Goal: Information Seeking & Learning: Check status

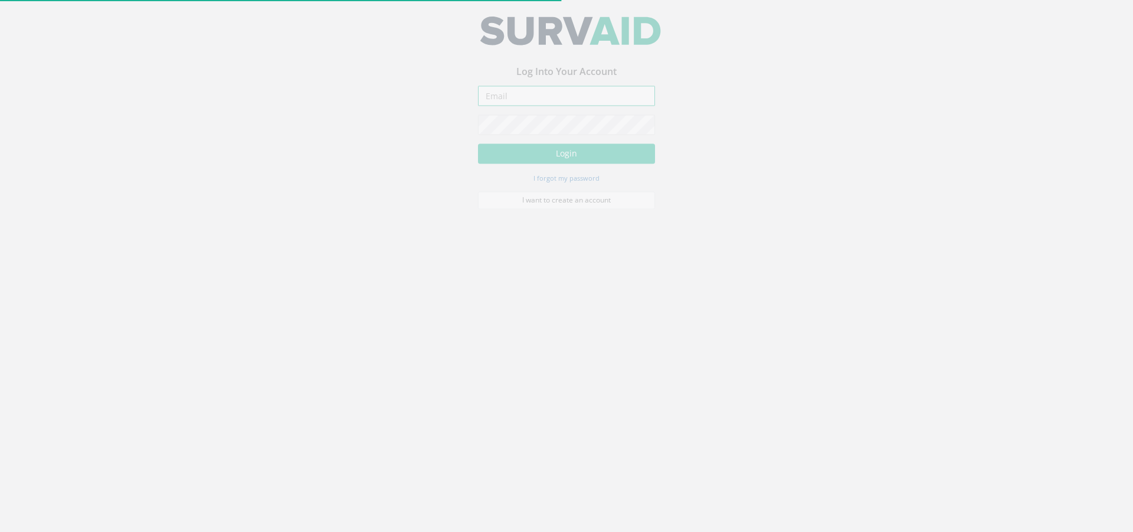
type input "[PERSON_NAME][EMAIL_ADDRESS][PERSON_NAME][DOMAIN_NAME]"
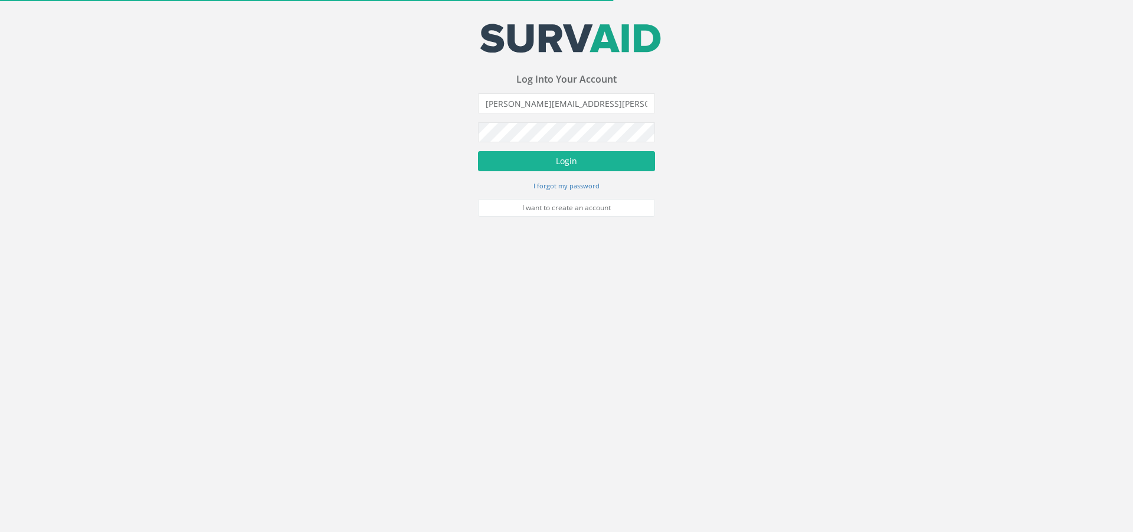
click at [536, 172] on form "[EMAIL_ADDRESS][DOMAIN_NAME] Incorrect Username or Password There was an error …" at bounding box center [566, 154] width 177 height 123
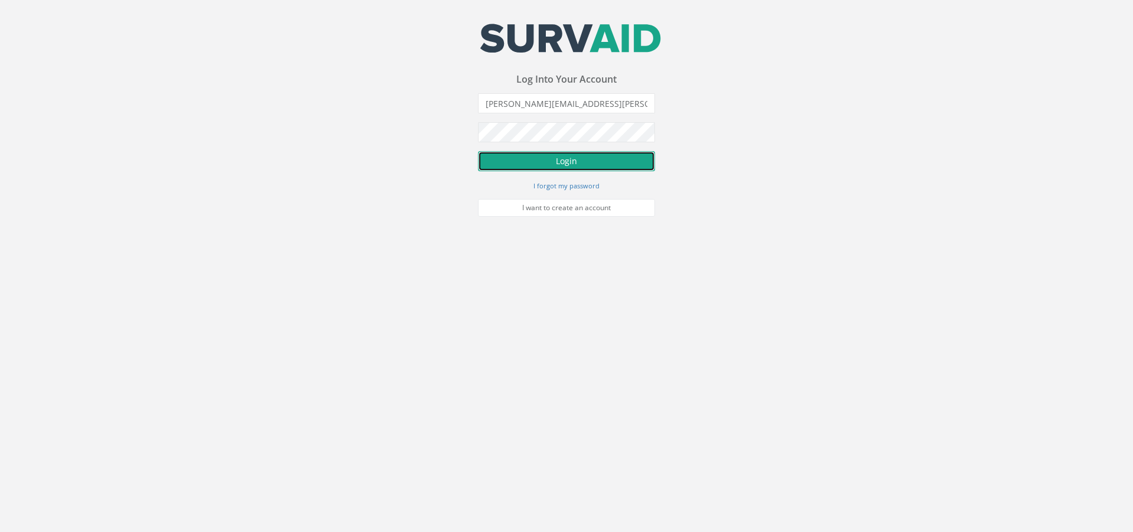
click at [537, 160] on button "Login" at bounding box center [566, 161] width 177 height 20
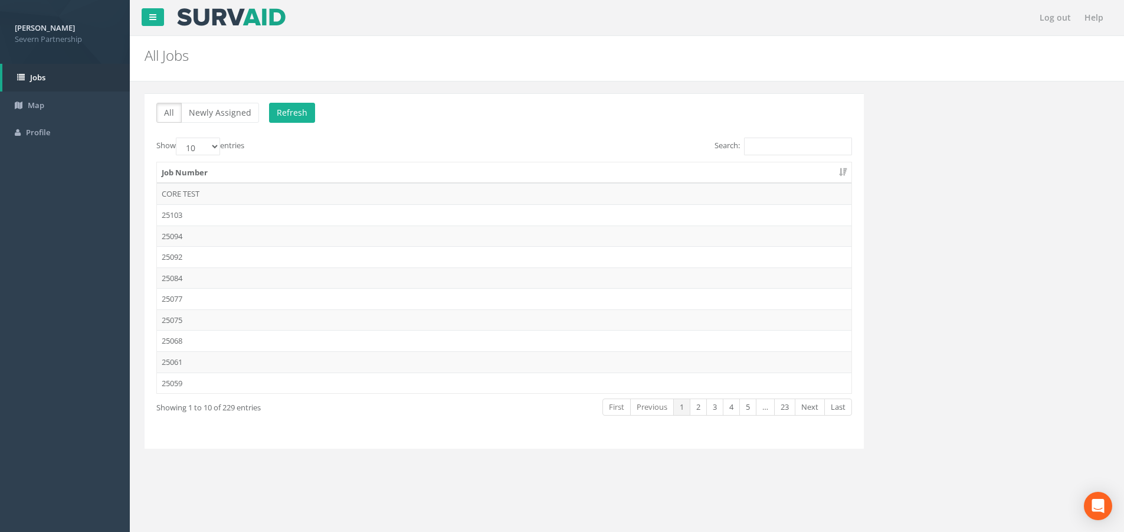
click at [765, 137] on label "Search:" at bounding box center [782, 146] width 137 height 18
click at [765, 137] on input "Search:" at bounding box center [798, 146] width 108 height 18
click at [769, 140] on input "Search:" at bounding box center [798, 146] width 108 height 18
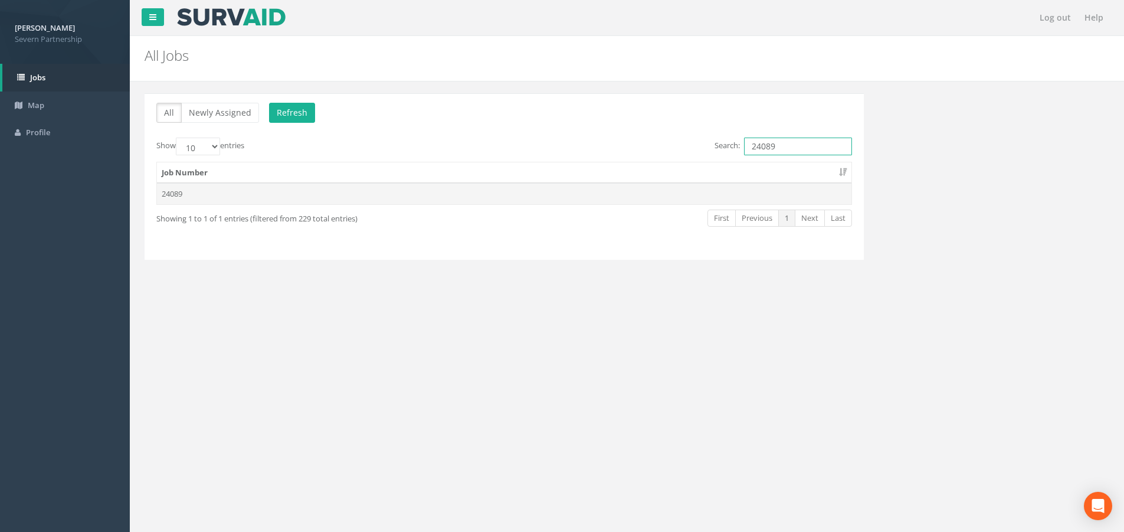
type input "24089"
click at [238, 199] on td "24089" at bounding box center [504, 193] width 694 height 21
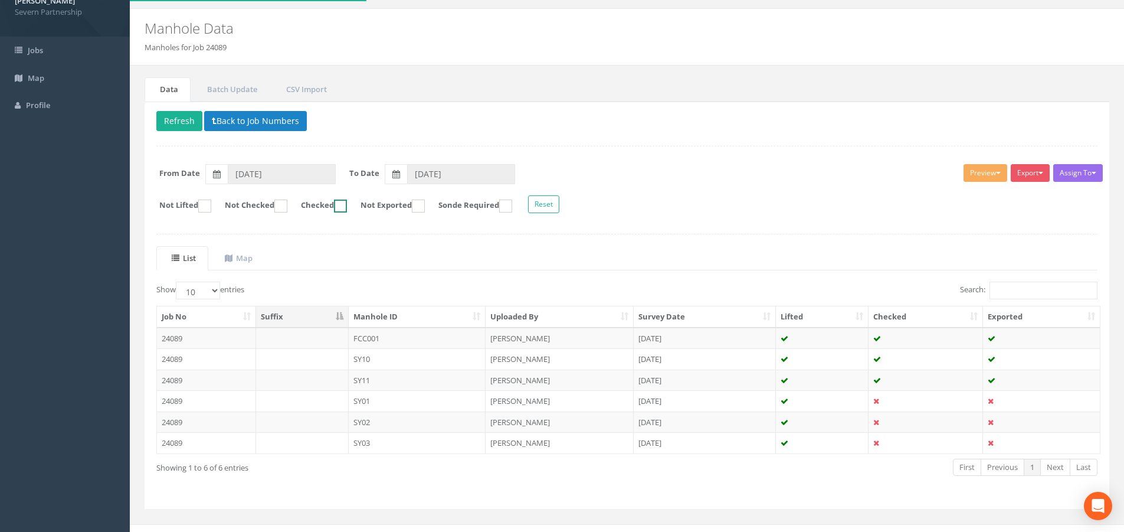
scroll to position [42, 0]
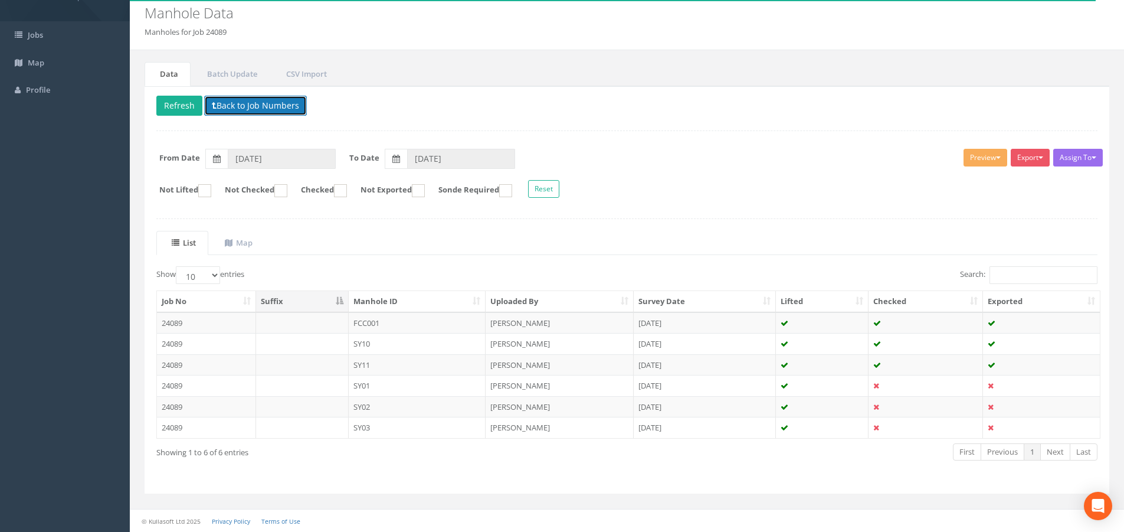
click at [245, 104] on button "Back to Job Numbers" at bounding box center [255, 106] width 103 height 20
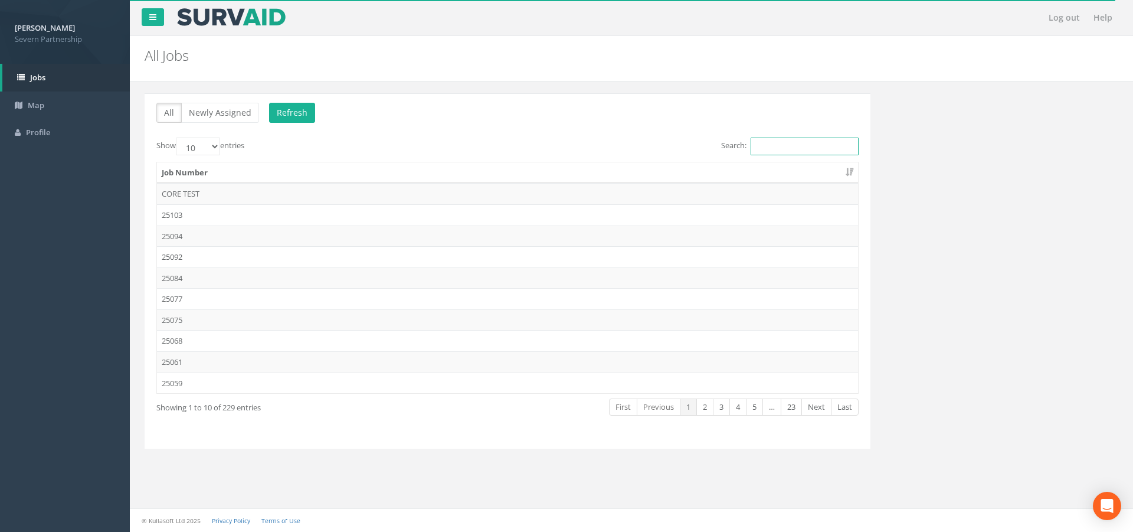
click at [811, 147] on input "Search:" at bounding box center [804, 146] width 108 height 18
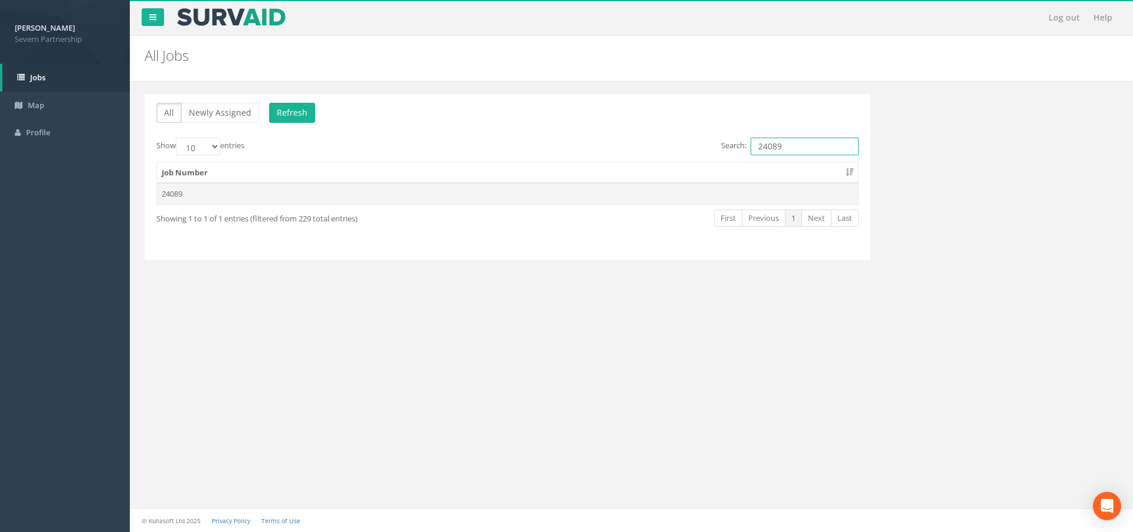
type input "24089"
click at [663, 199] on td "24089" at bounding box center [507, 193] width 701 height 21
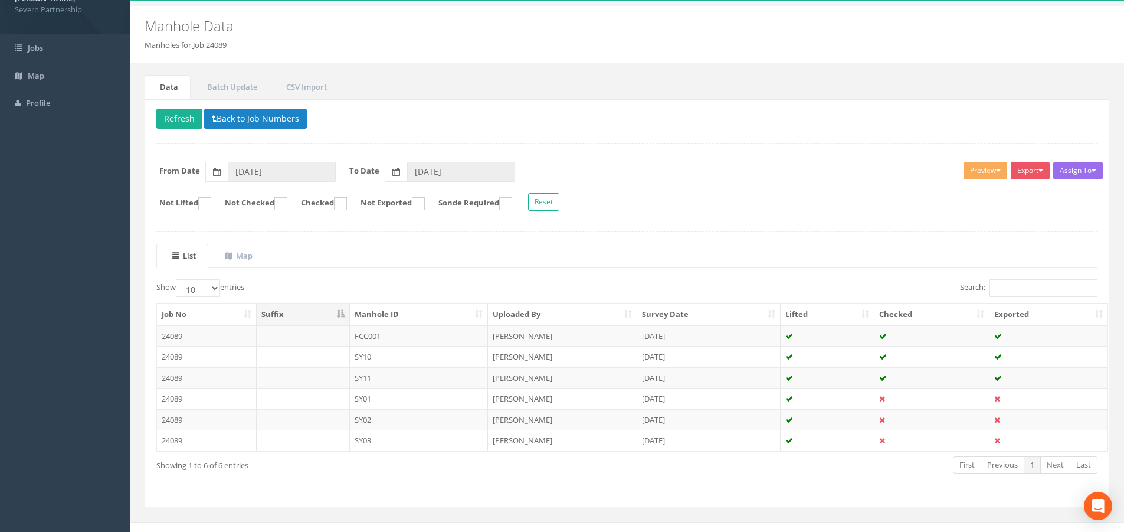
scroll to position [42, 0]
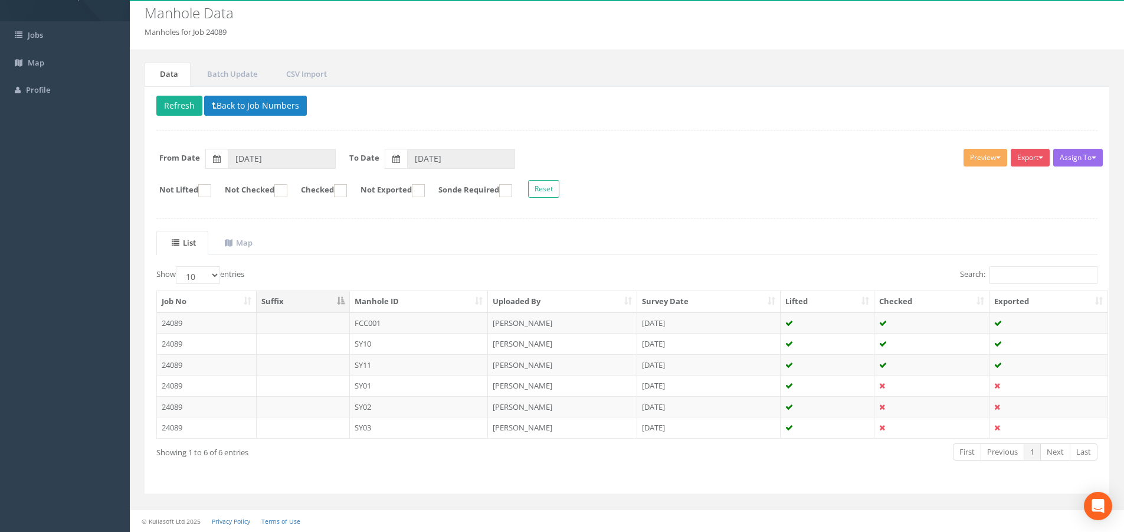
click at [681, 299] on th "Survey Date" at bounding box center [708, 301] width 143 height 21
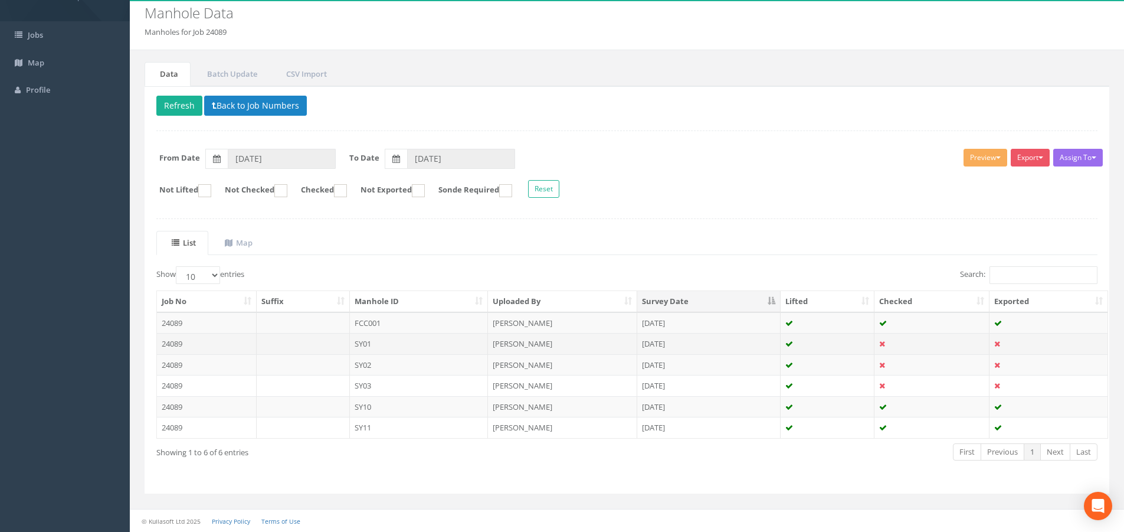
click at [395, 338] on td "SY01" at bounding box center [419, 343] width 139 height 21
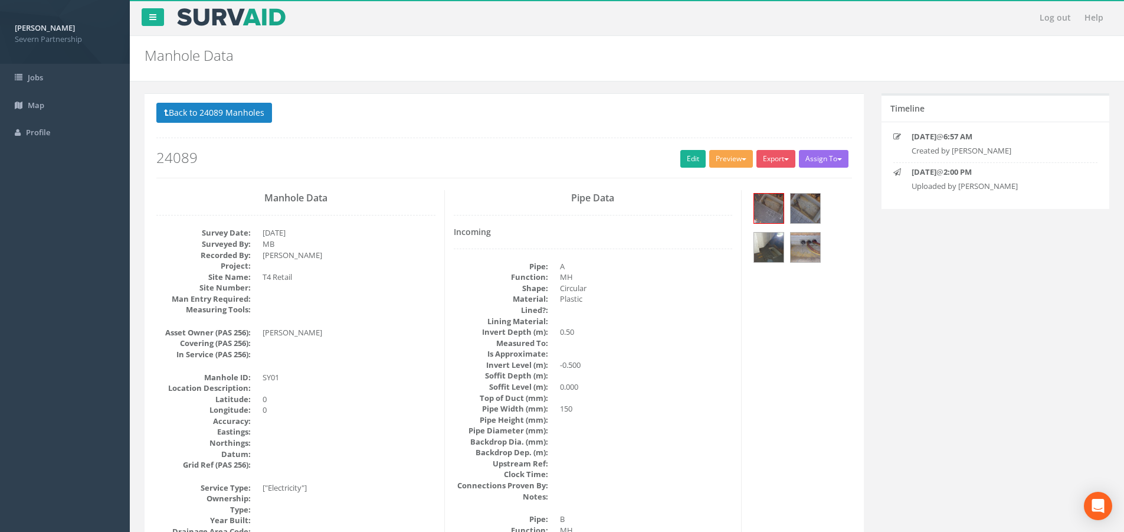
click at [720, 155] on button "Preview" at bounding box center [731, 159] width 44 height 18
click at [723, 178] on link "SP Manhole" at bounding box center [709, 183] width 90 height 18
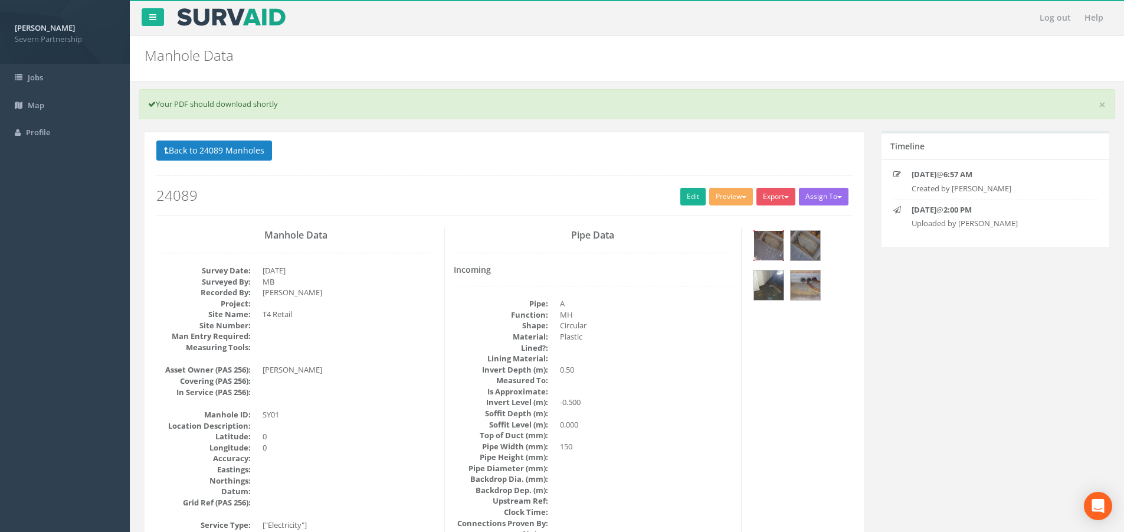
click at [781, 254] on img at bounding box center [768, 245] width 29 height 29
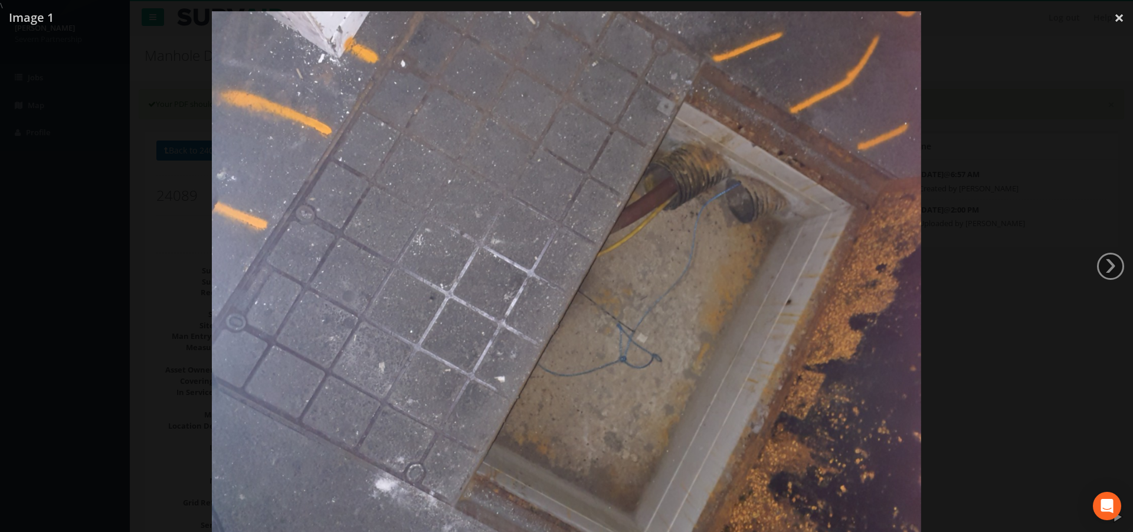
click at [1045, 211] on div at bounding box center [566, 277] width 1133 height 532
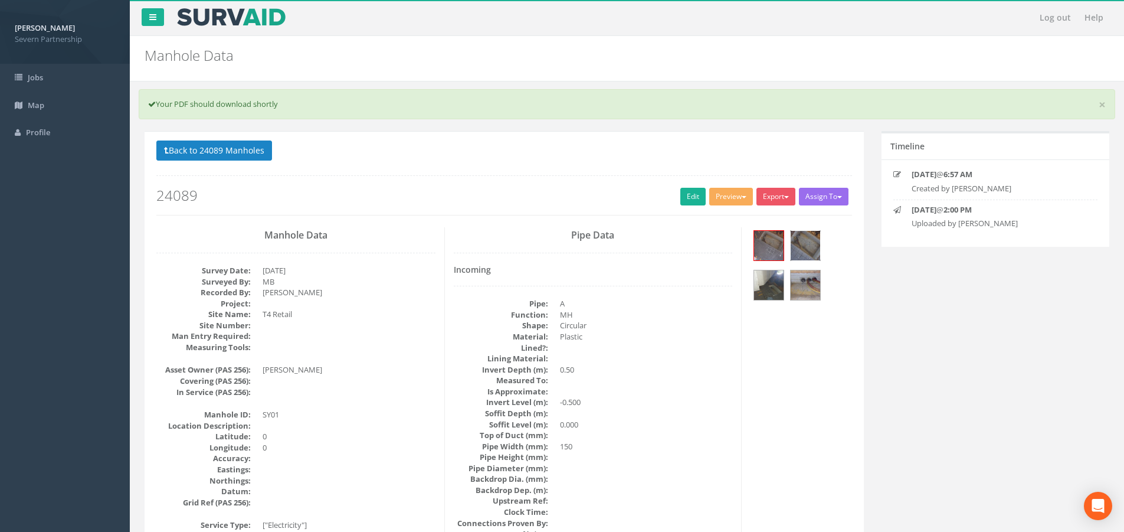
click at [809, 236] on img at bounding box center [805, 245] width 29 height 29
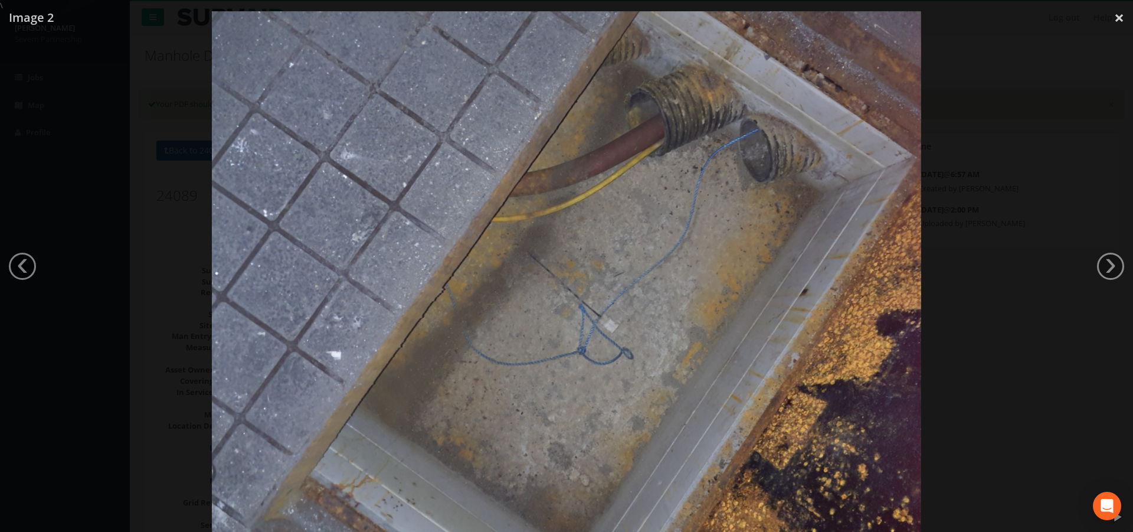
click at [1041, 234] on div at bounding box center [566, 277] width 1133 height 532
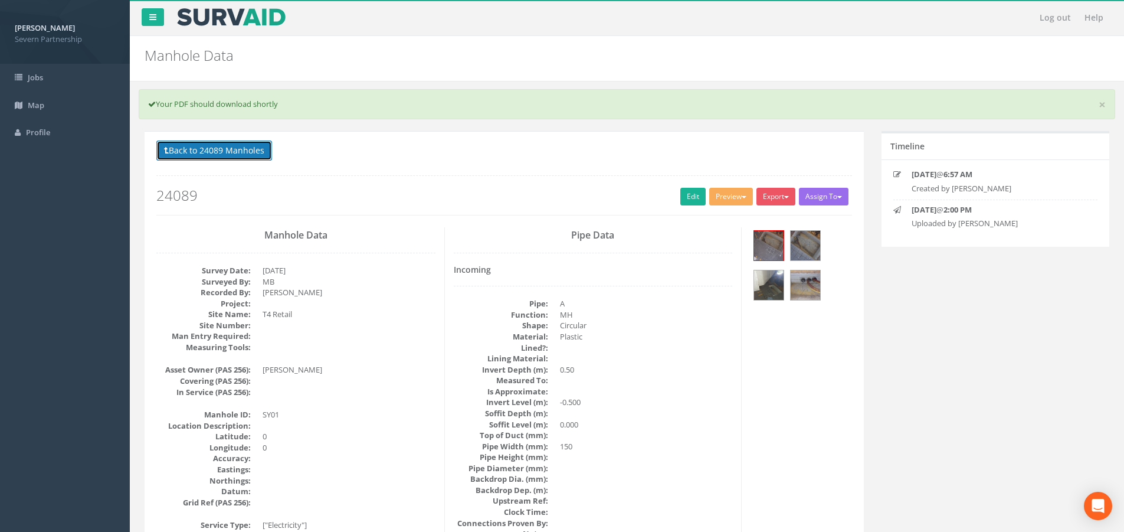
click at [226, 150] on button "Back to 24089 Manholes" at bounding box center [214, 150] width 116 height 20
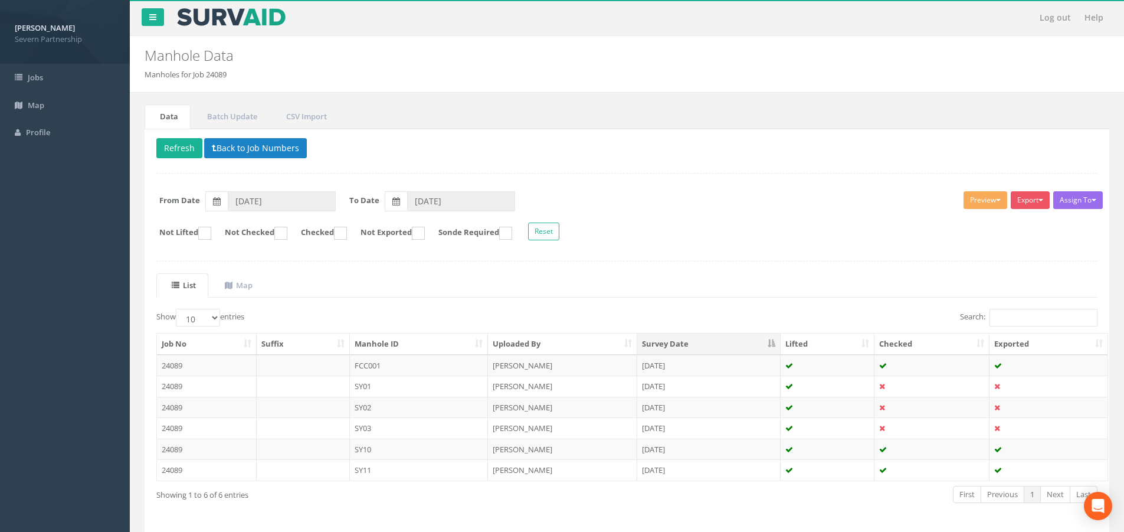
scroll to position [42, 0]
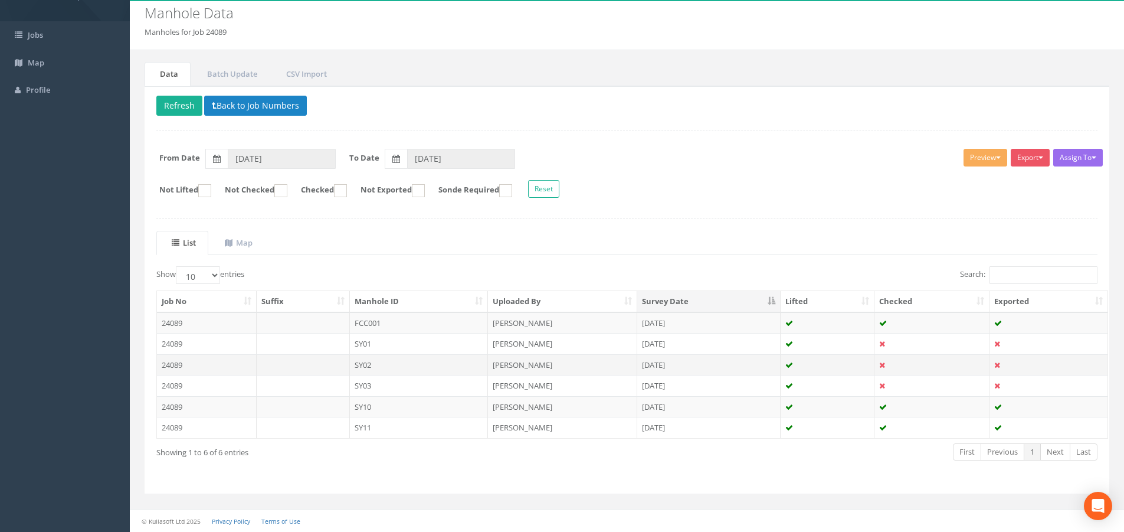
click at [413, 363] on td "SY02" at bounding box center [419, 364] width 139 height 21
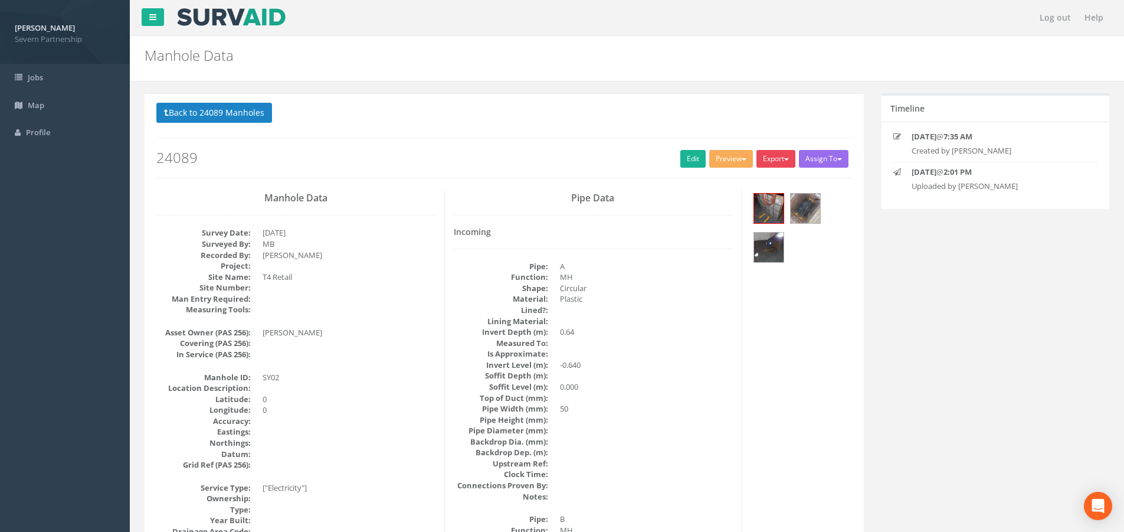
click at [754, 165] on div "Back to 24089 Manholes Back to Map Assign To No Companies Added Export SP Manho…" at bounding box center [504, 140] width 696 height 75
click at [739, 153] on button "Preview" at bounding box center [731, 159] width 44 height 18
click at [725, 185] on link "SP Manhole" at bounding box center [709, 183] width 90 height 18
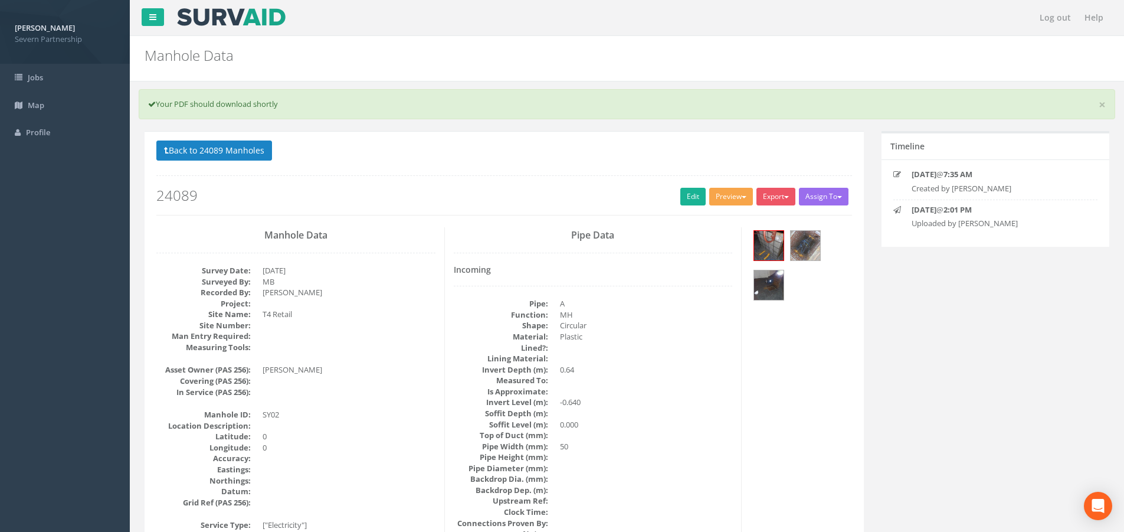
click at [714, 200] on button "Preview" at bounding box center [731, 197] width 44 height 18
click at [715, 216] on link "SP Manhole" at bounding box center [709, 221] width 90 height 18
click at [196, 154] on button "Back to 24089 Manholes" at bounding box center [214, 150] width 116 height 20
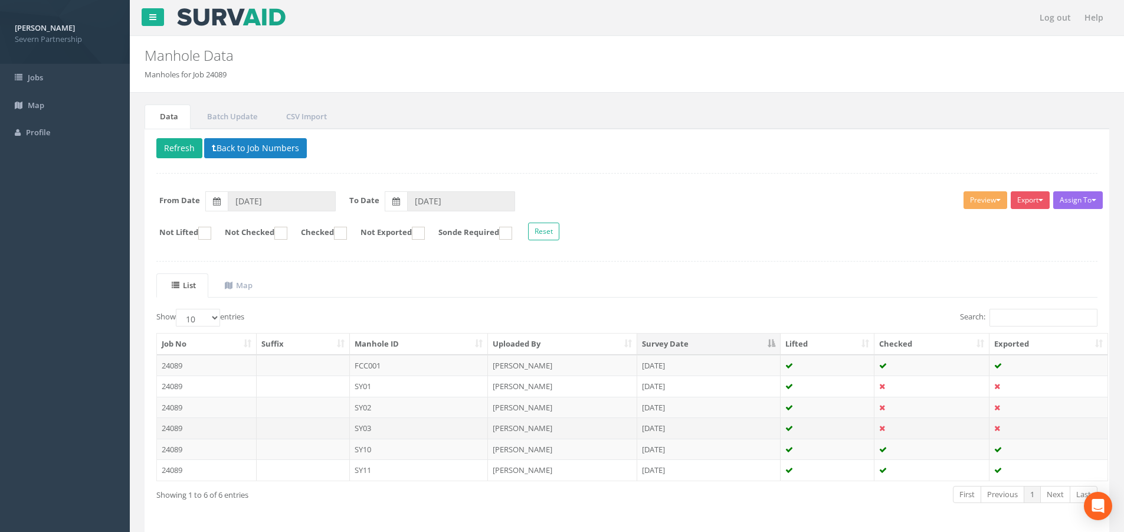
click at [396, 424] on td "SY03" at bounding box center [419, 427] width 139 height 21
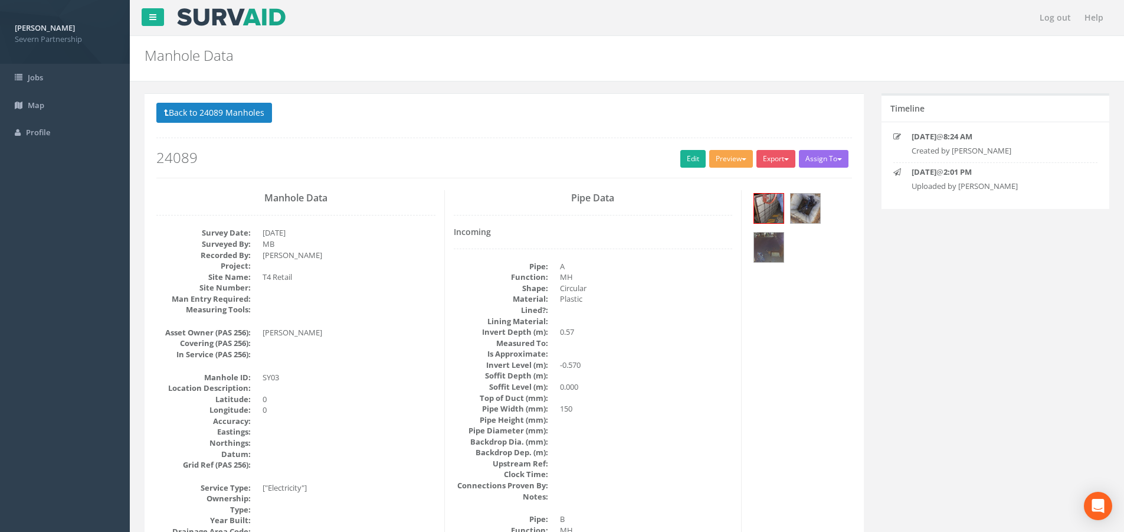
click at [720, 155] on button "Preview" at bounding box center [731, 159] width 44 height 18
click at [713, 185] on link "SP Manhole" at bounding box center [709, 183] width 90 height 18
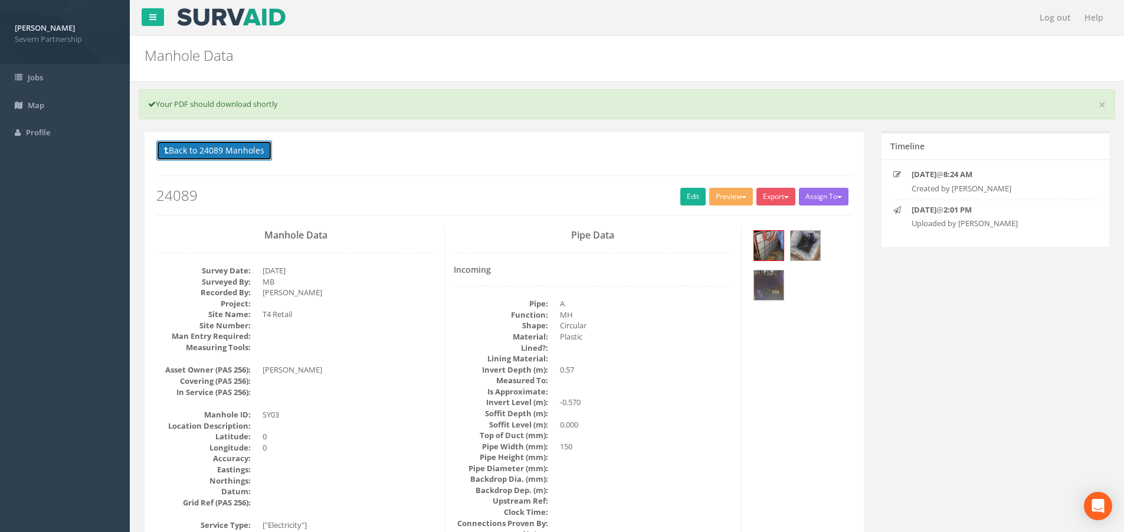
click at [186, 159] on button "Back to 24089 Manholes" at bounding box center [214, 150] width 116 height 20
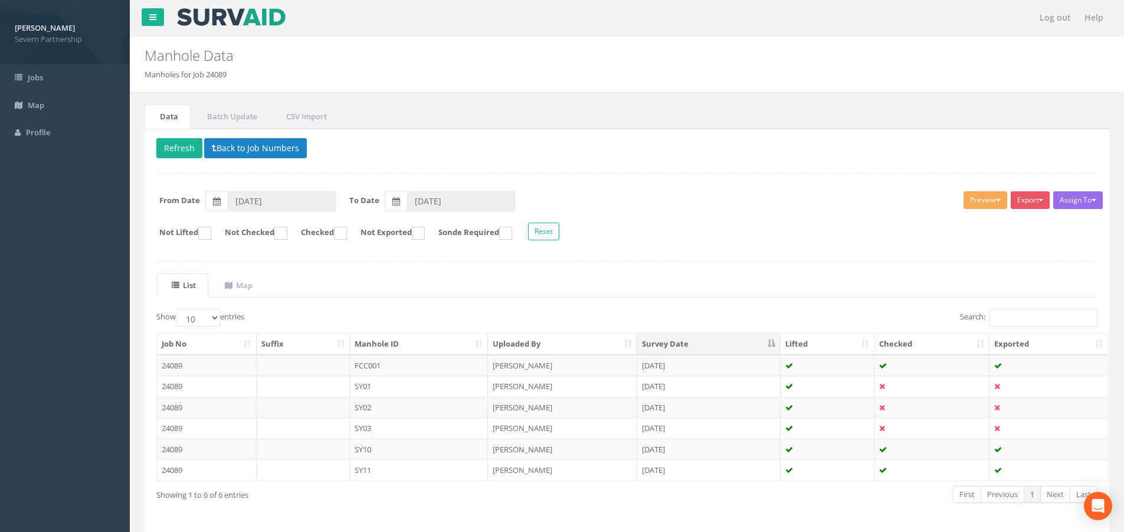
scroll to position [42, 0]
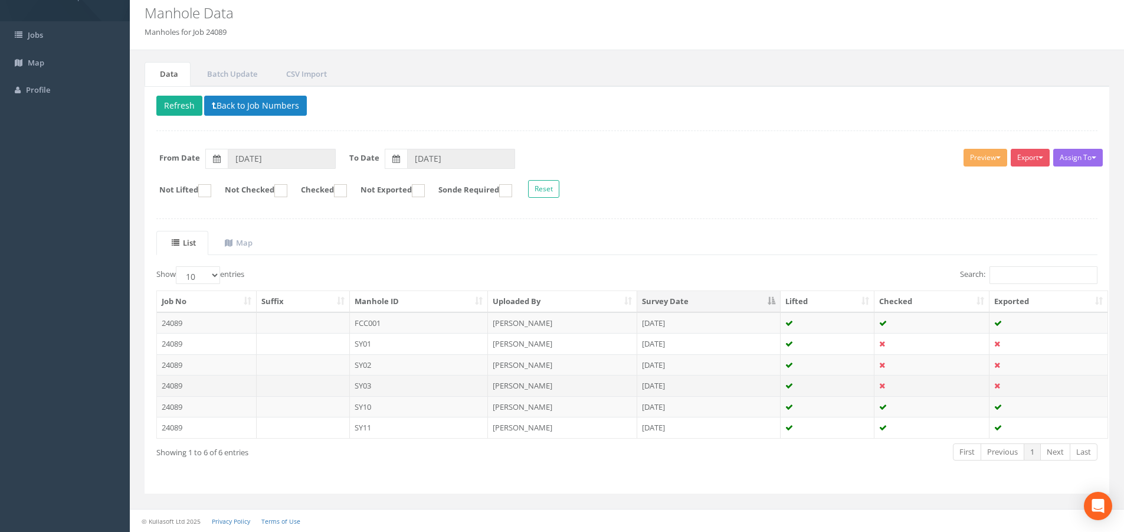
click at [458, 386] on td "SY03" at bounding box center [419, 385] width 139 height 21
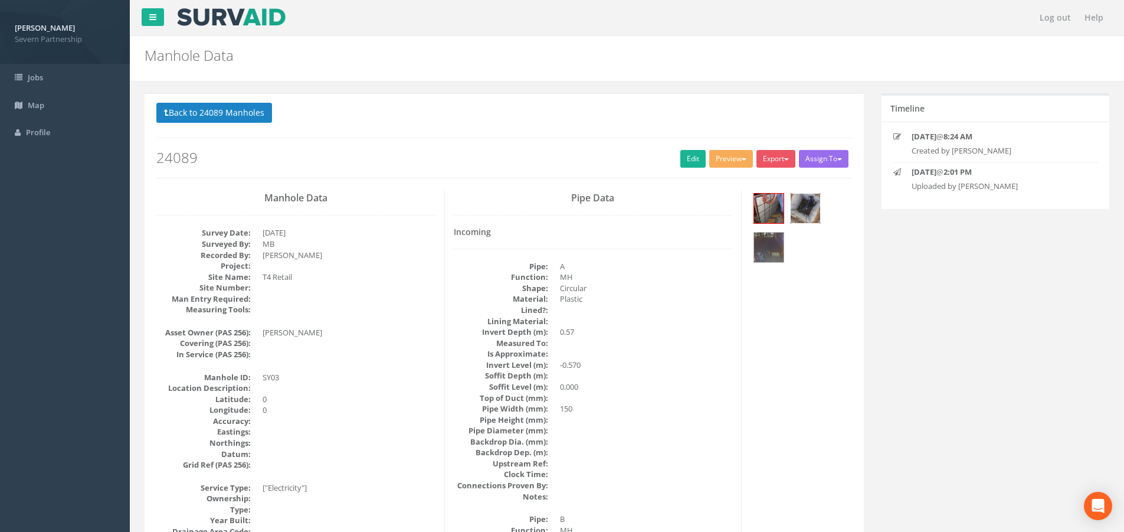
click at [804, 208] on img at bounding box center [805, 208] width 29 height 29
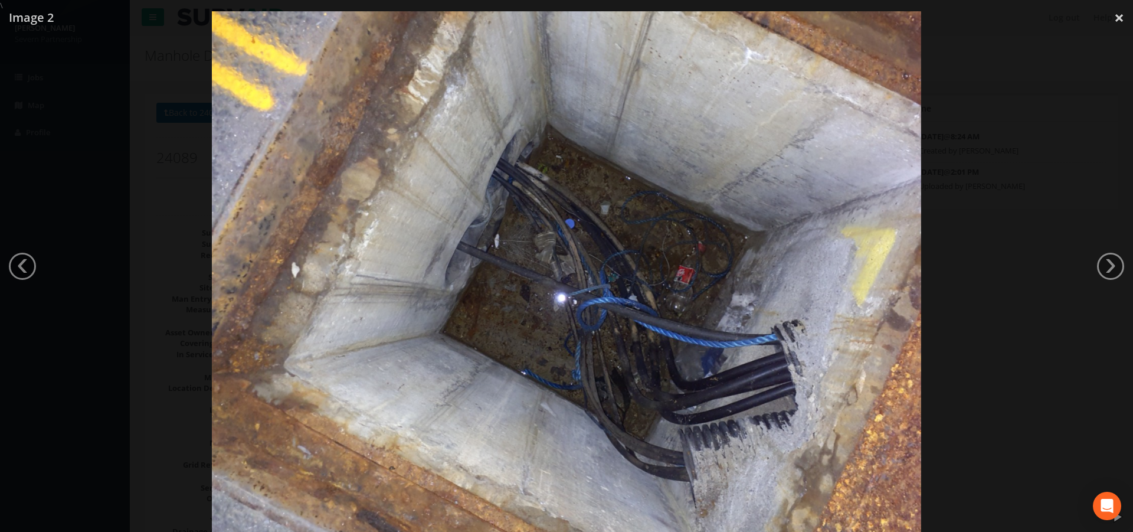
click at [117, 120] on div at bounding box center [566, 277] width 1133 height 532
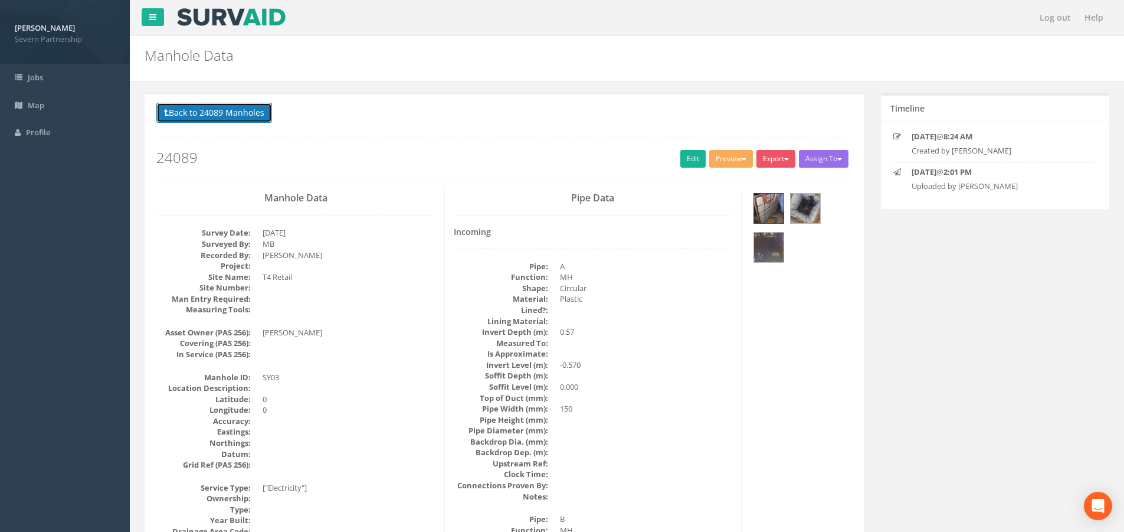
click at [194, 119] on button "Back to 24089 Manholes" at bounding box center [214, 113] width 116 height 20
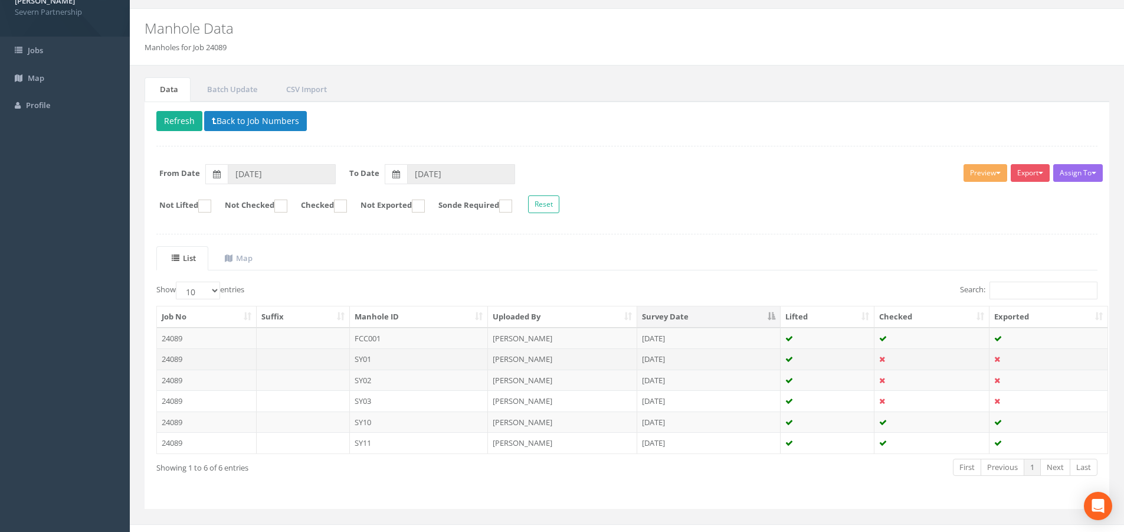
scroll to position [42, 0]
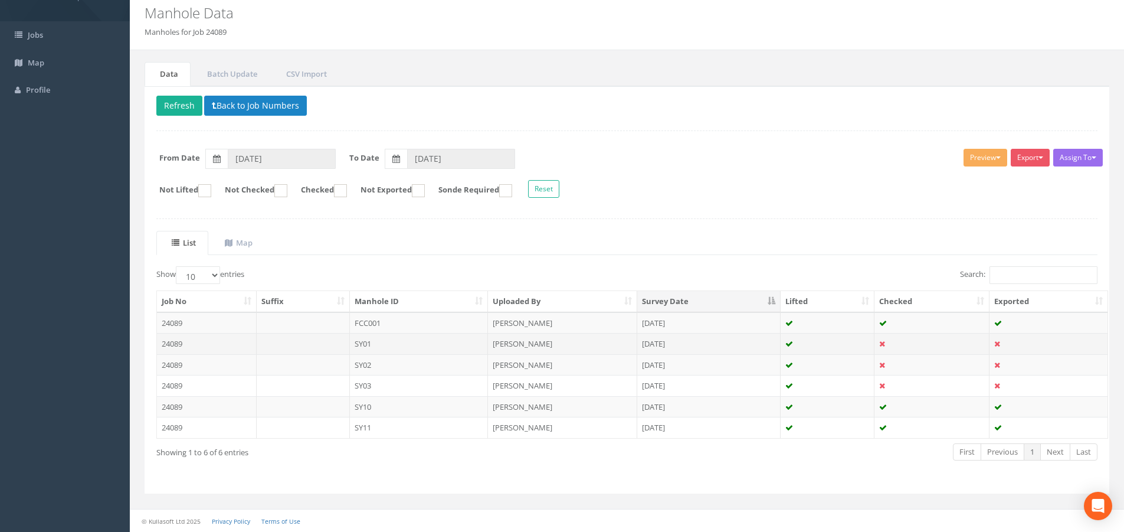
click at [410, 339] on td "SY01" at bounding box center [419, 343] width 139 height 21
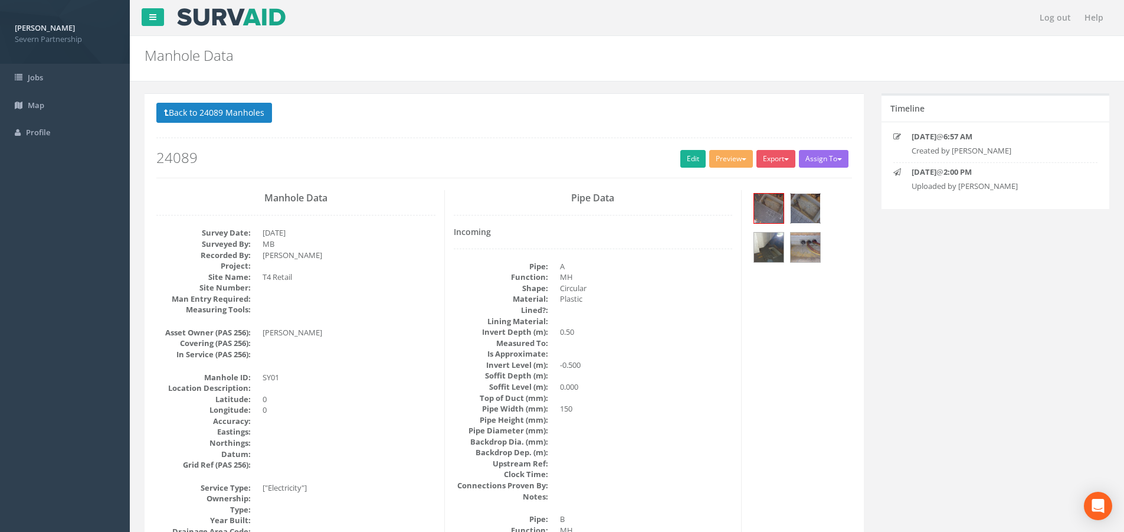
click at [804, 204] on img at bounding box center [805, 208] width 29 height 29
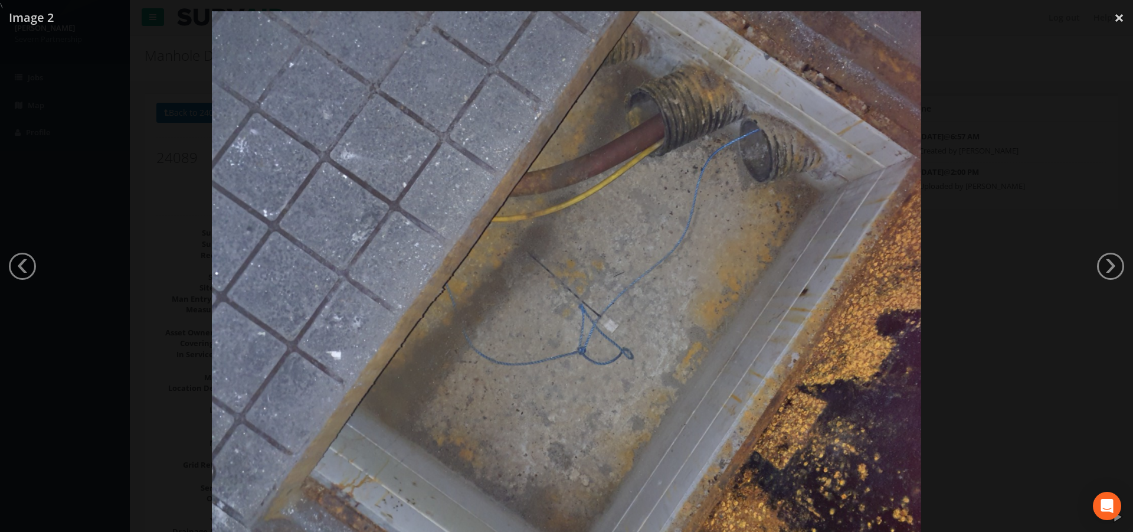
click at [1082, 181] on div at bounding box center [566, 277] width 1133 height 532
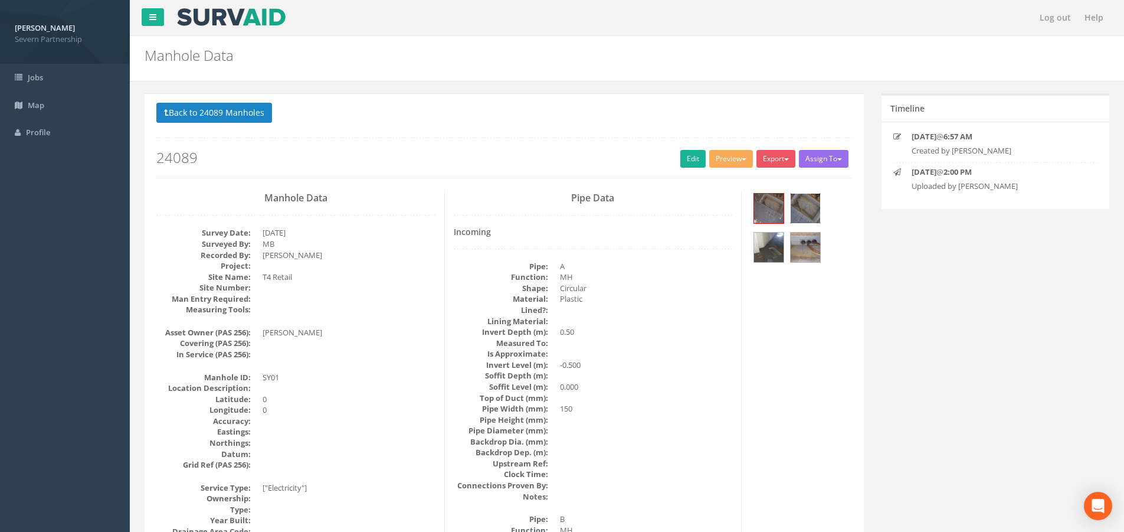
click at [798, 209] on img at bounding box center [805, 208] width 29 height 29
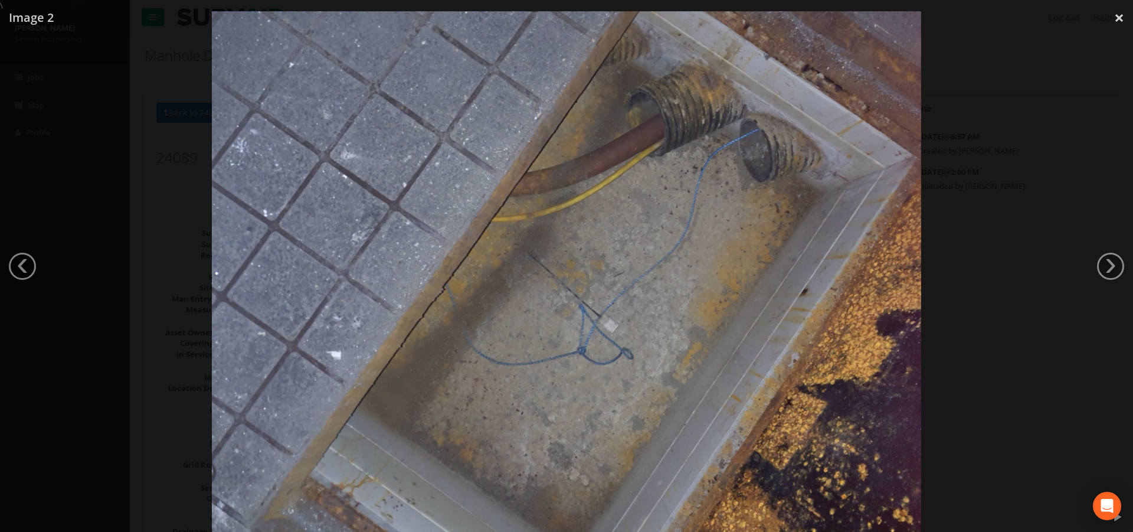
click at [1119, 205] on div at bounding box center [566, 277] width 1133 height 532
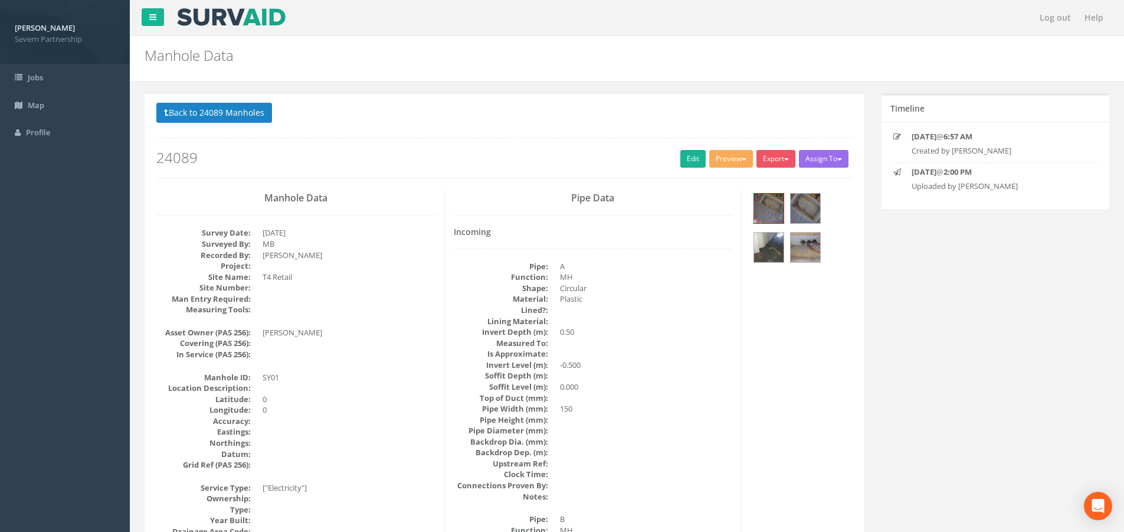
click at [825, 241] on div at bounding box center [800, 229] width 101 height 78
click at [815, 246] on img at bounding box center [805, 246] width 29 height 29
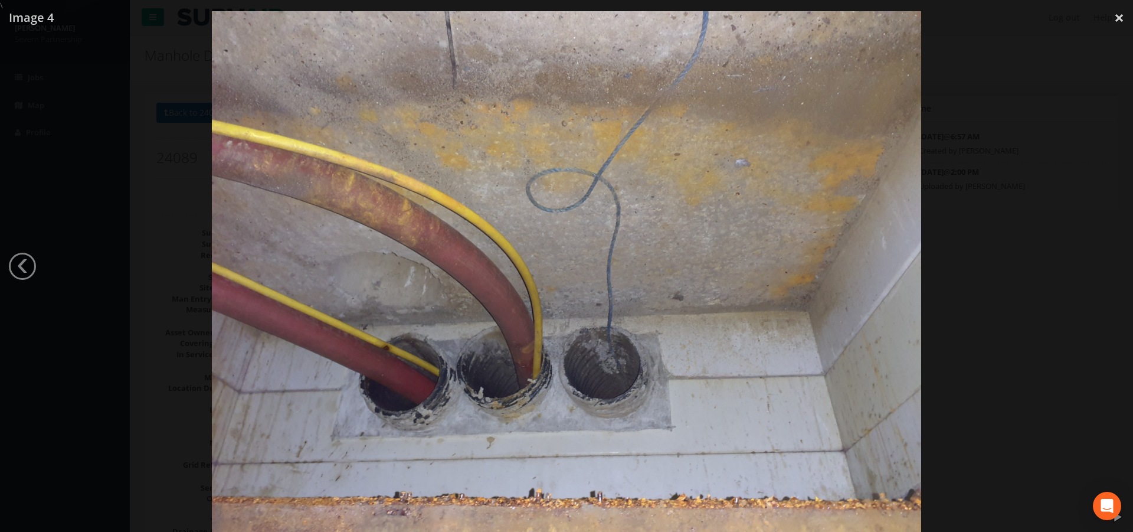
click at [1070, 171] on div at bounding box center [566, 277] width 1133 height 532
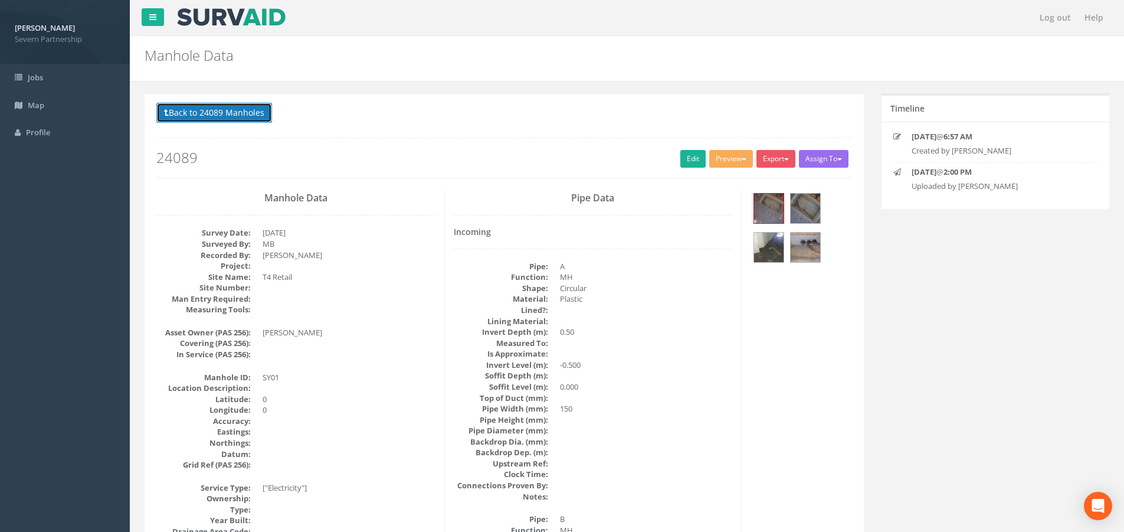
click at [212, 115] on button "Back to 24089 Manholes" at bounding box center [214, 113] width 116 height 20
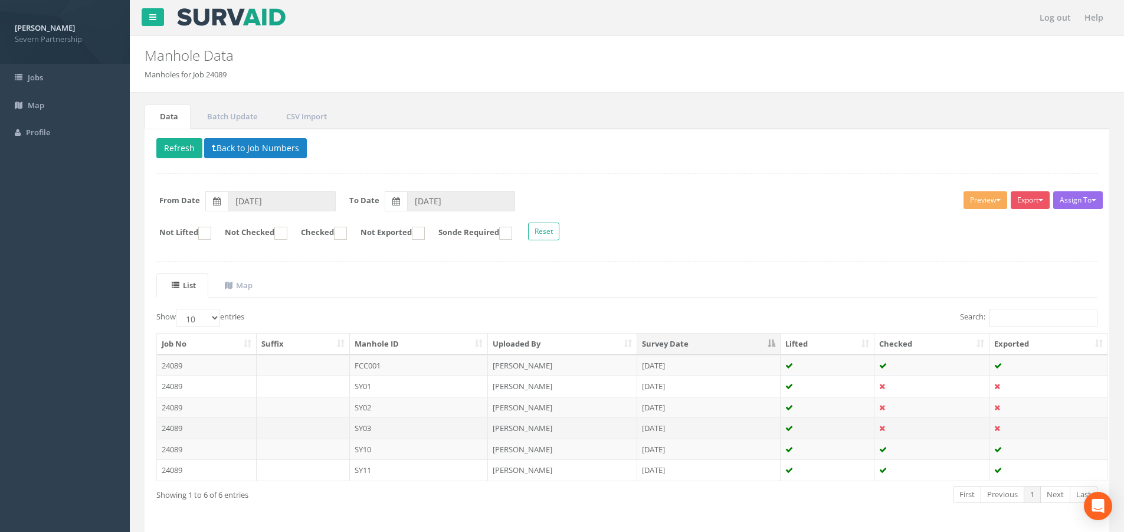
click at [375, 432] on td "SY03" at bounding box center [419, 427] width 139 height 21
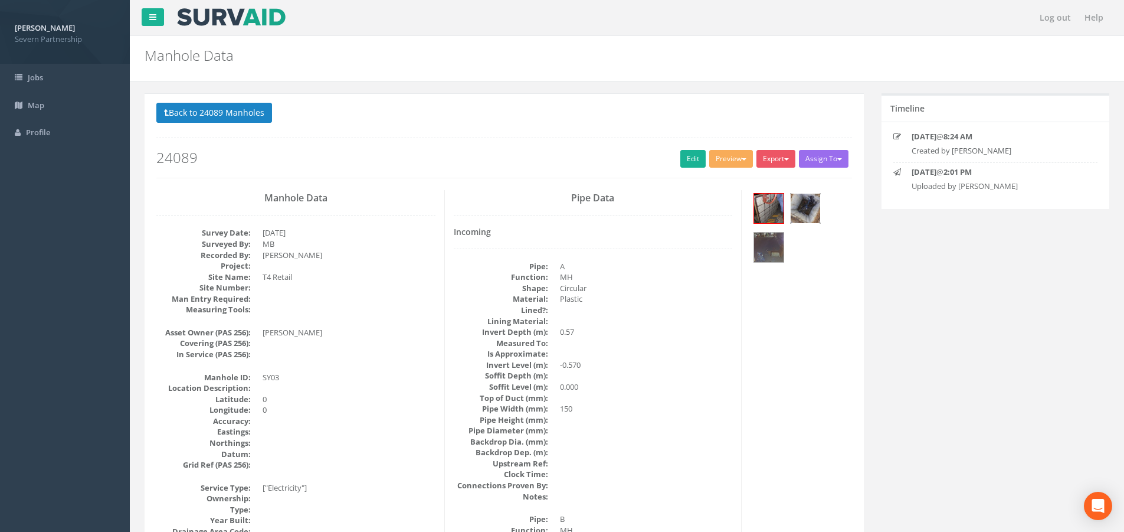
click at [808, 208] on img at bounding box center [805, 208] width 29 height 29
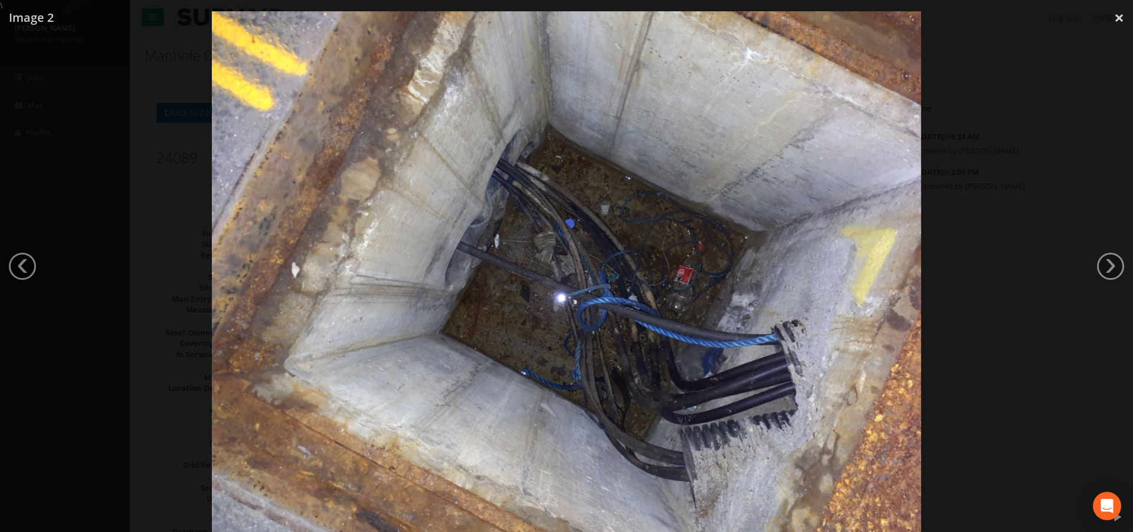
click at [1043, 248] on div at bounding box center [566, 277] width 1133 height 532
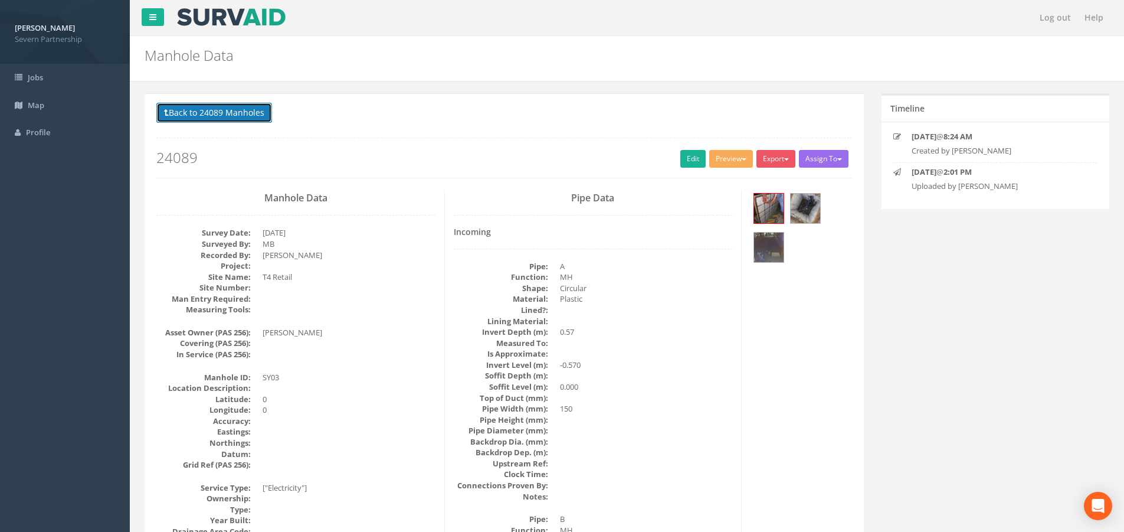
click at [251, 115] on button "Back to 24089 Manholes" at bounding box center [214, 113] width 116 height 20
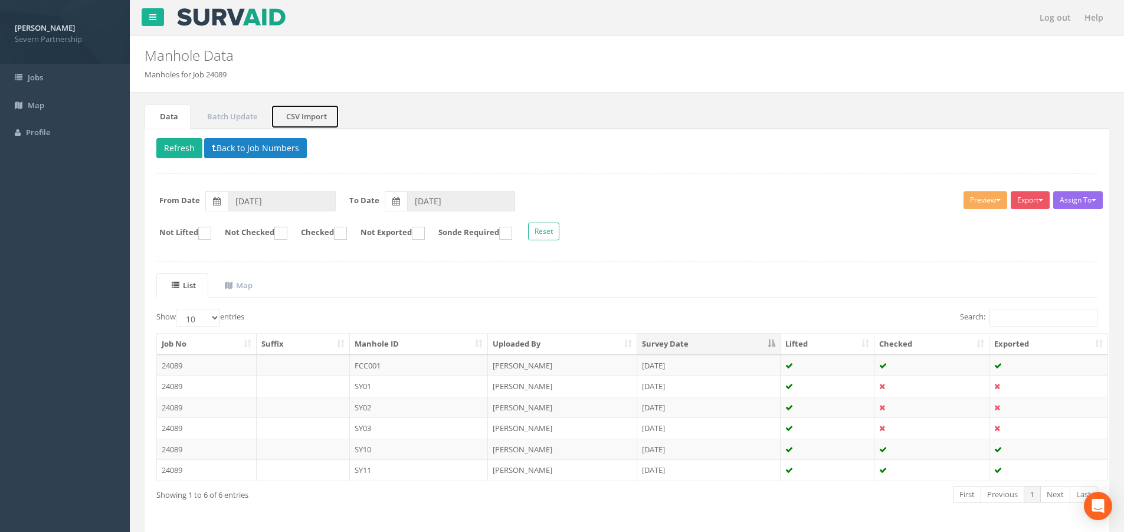
click at [331, 114] on link "CSV Import" at bounding box center [305, 116] width 68 height 24
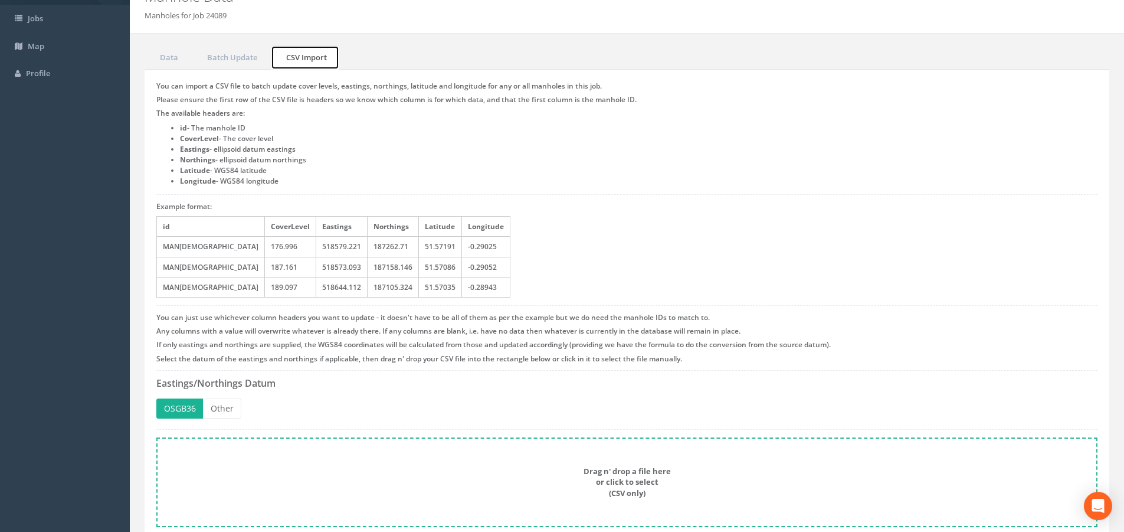
scroll to position [104, 0]
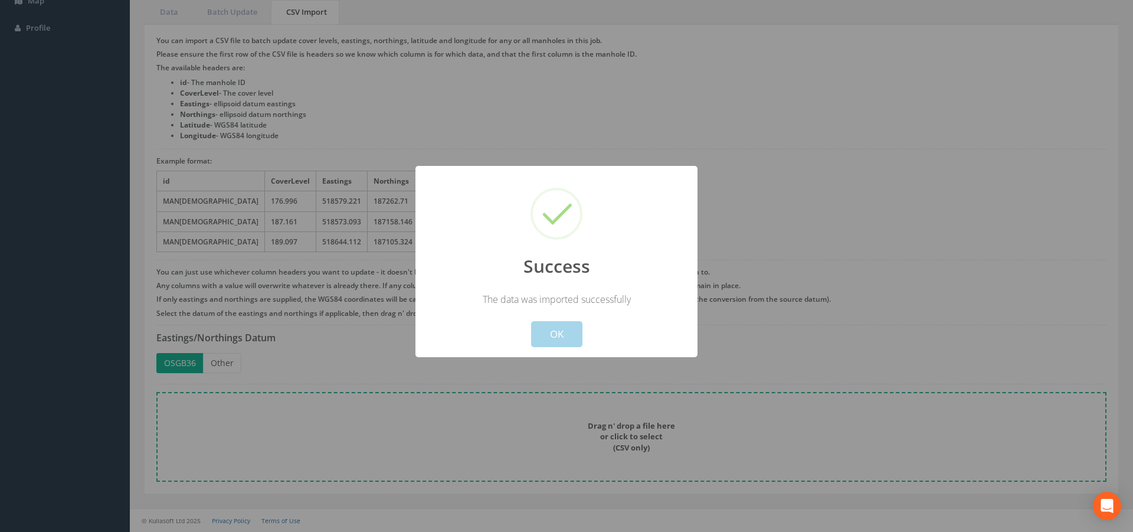
click at [566, 332] on button "OK" at bounding box center [556, 334] width 51 height 26
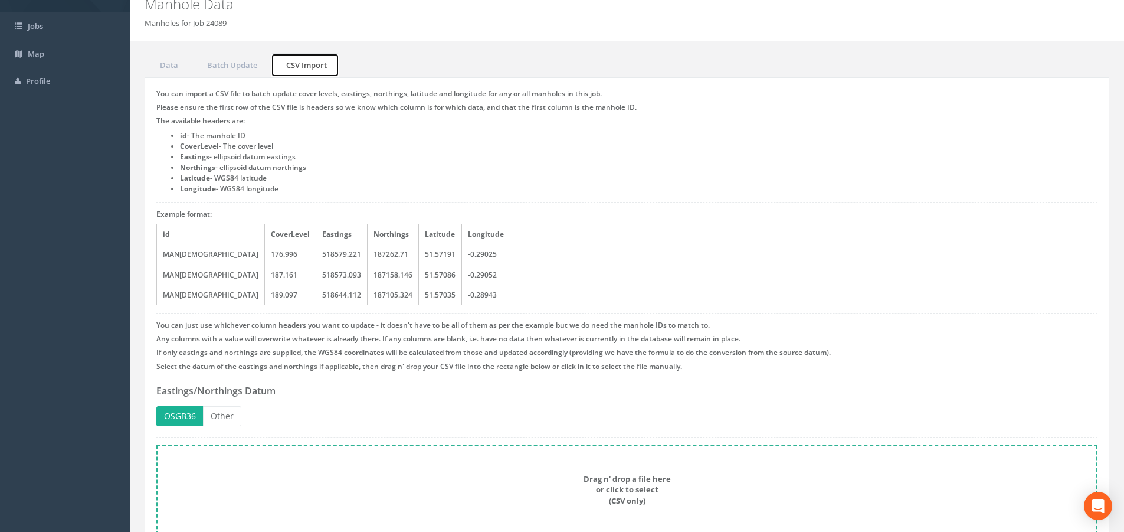
scroll to position [0, 0]
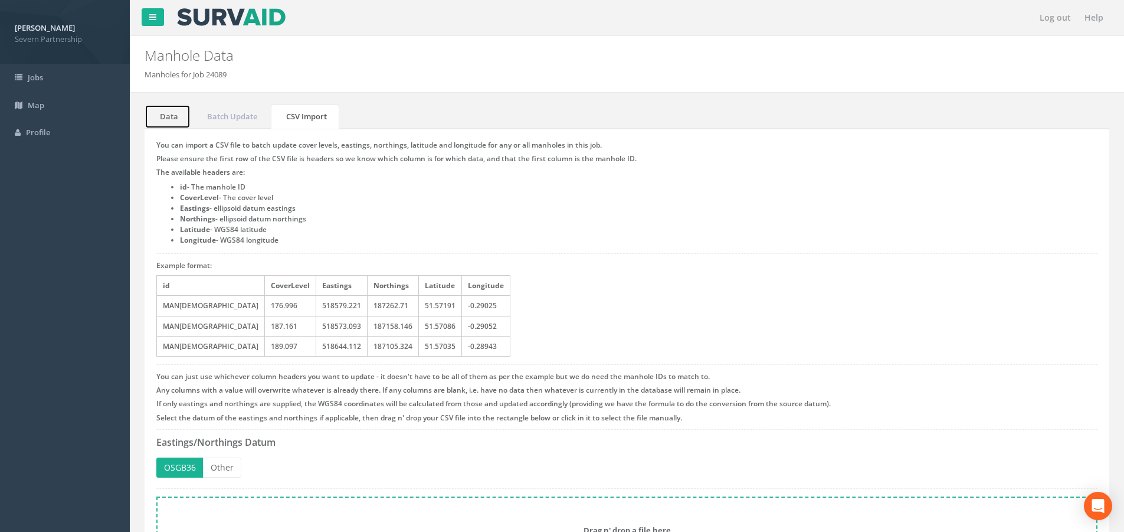
click at [168, 114] on link "Data" at bounding box center [168, 116] width 46 height 24
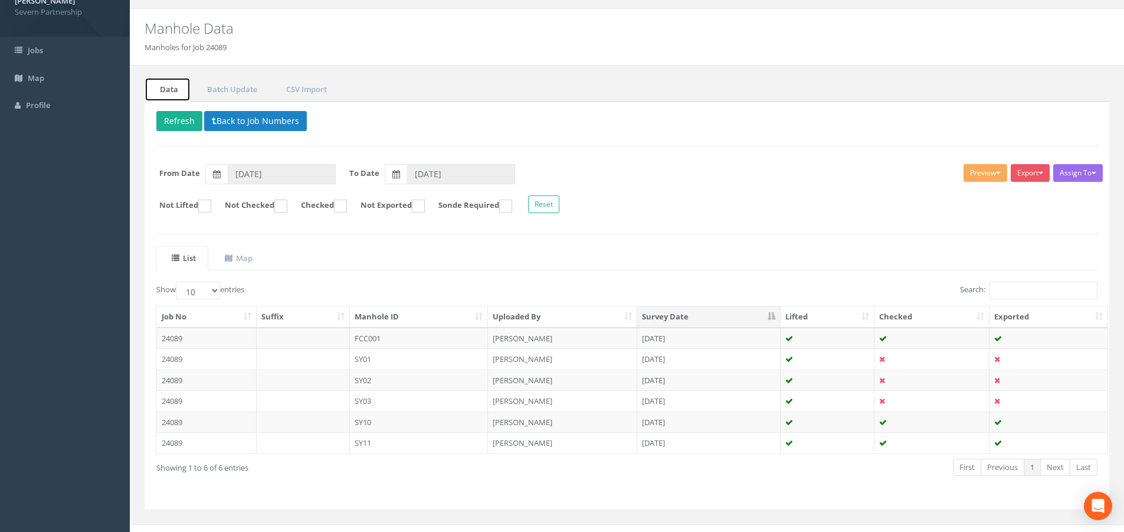
scroll to position [42, 0]
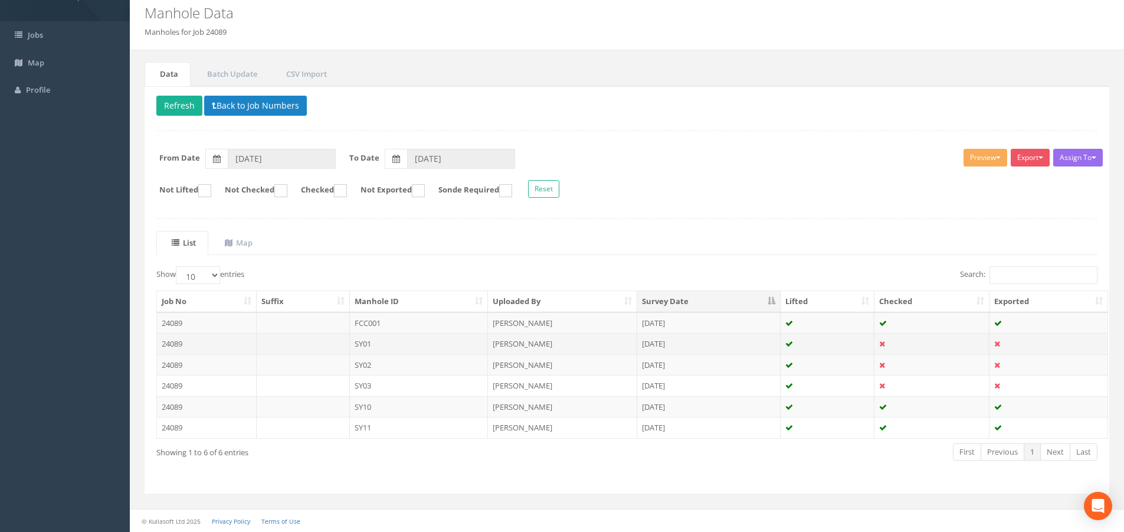
click at [406, 340] on td "SY01" at bounding box center [419, 343] width 139 height 21
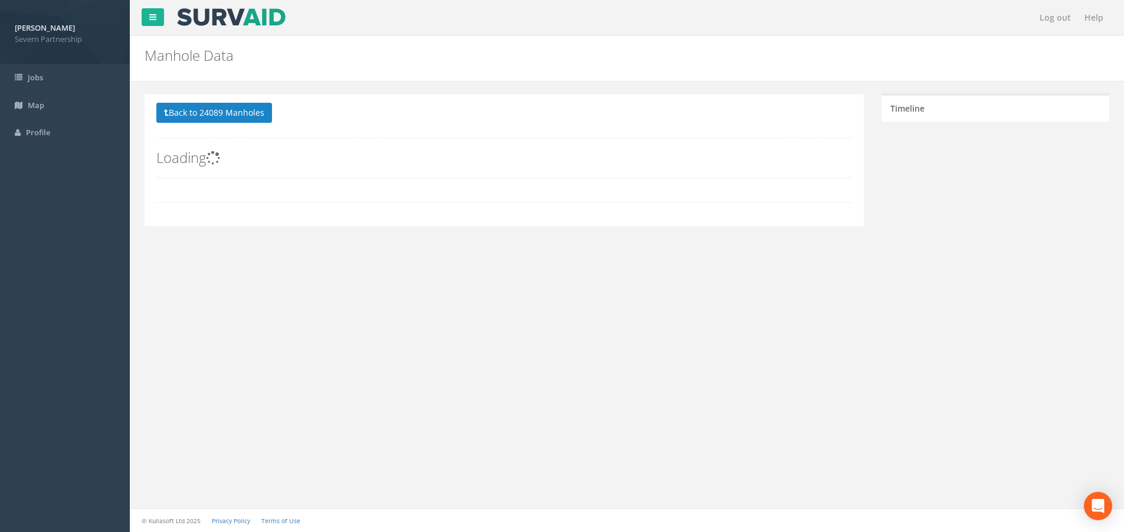
scroll to position [0, 0]
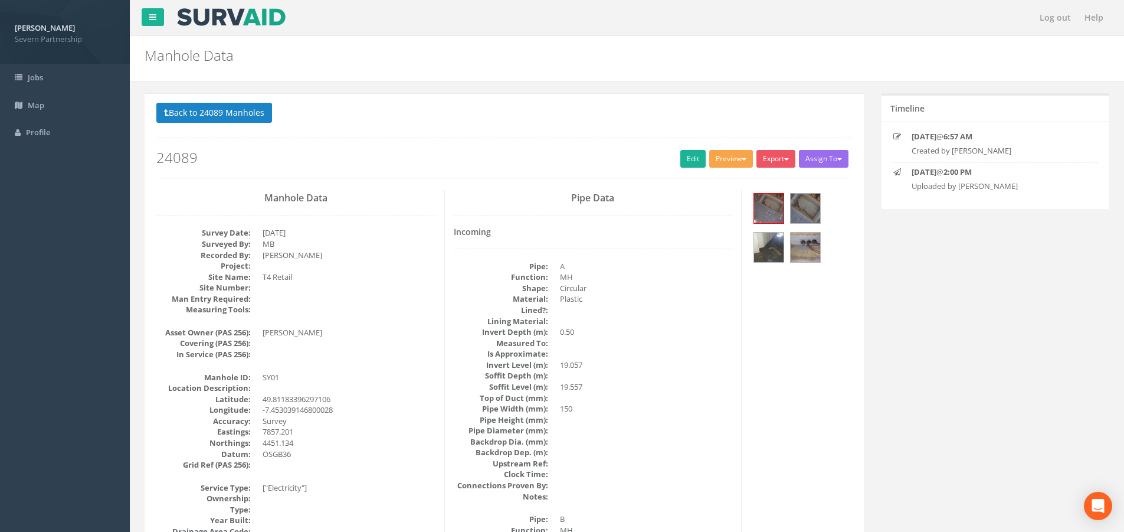
click at [720, 163] on button "Preview" at bounding box center [731, 159] width 44 height 18
click at [719, 183] on link "SP Manhole" at bounding box center [709, 183] width 90 height 18
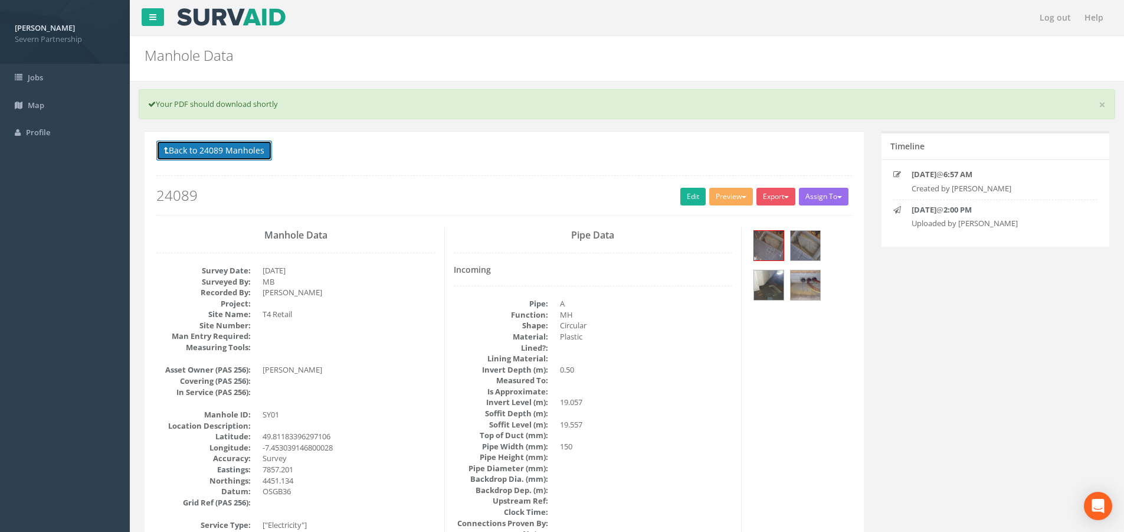
click at [202, 140] on button "Back to 24089 Manholes" at bounding box center [214, 150] width 116 height 20
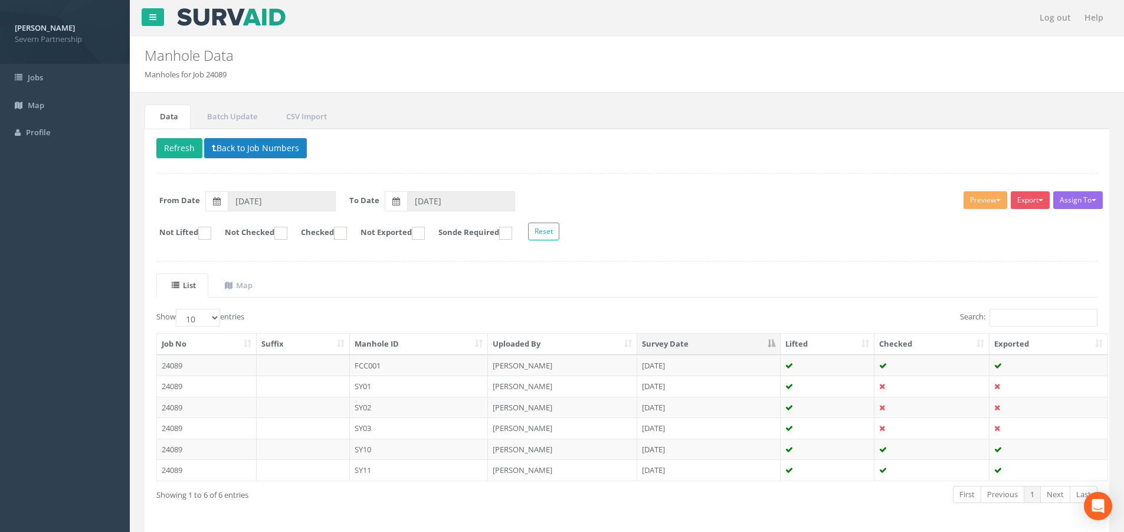
click at [371, 407] on td "SY02" at bounding box center [419, 406] width 139 height 21
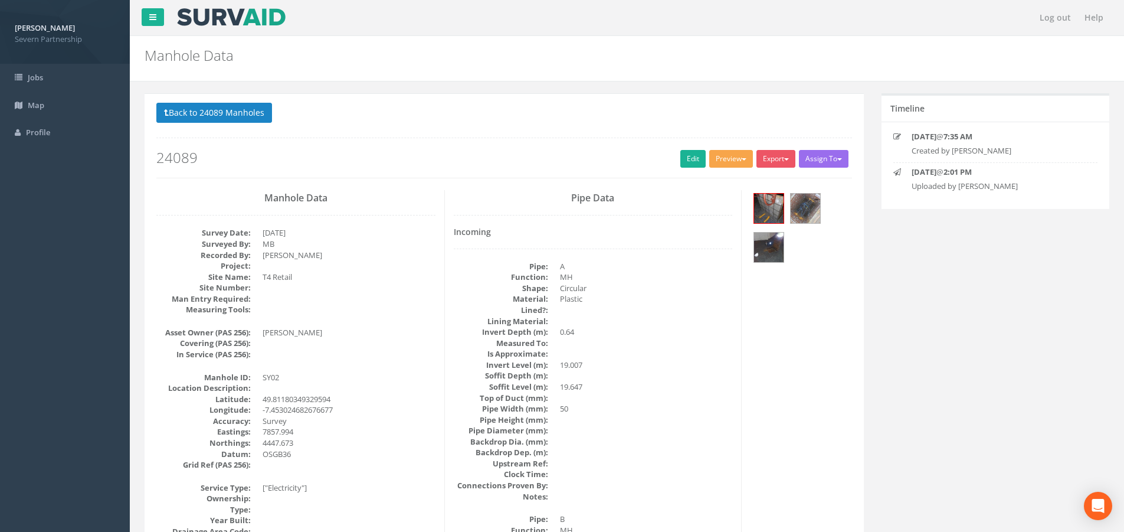
click at [722, 153] on button "Preview" at bounding box center [731, 159] width 44 height 18
click at [716, 181] on link "SP Manhole" at bounding box center [709, 183] width 90 height 18
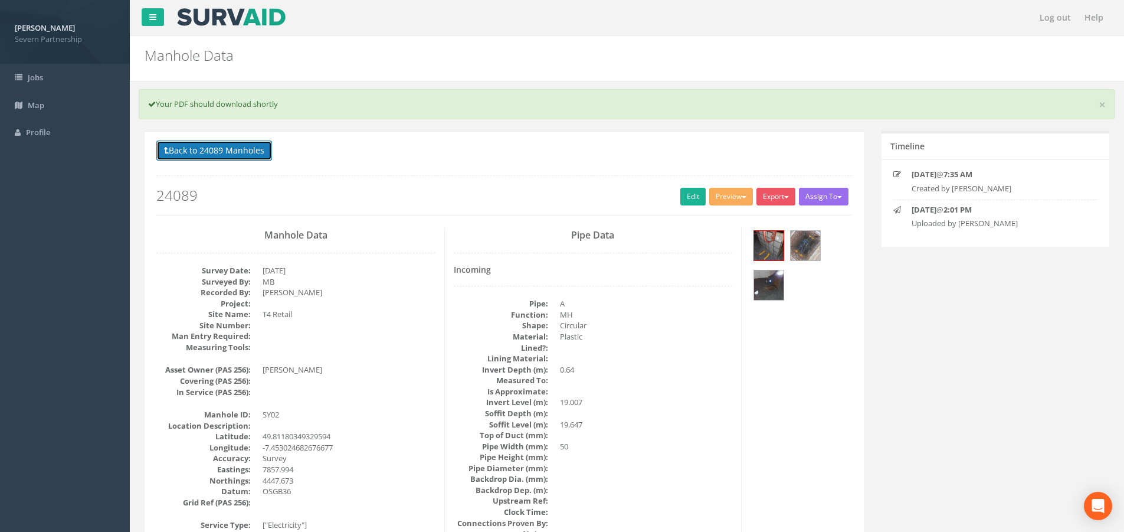
click at [234, 152] on button "Back to 24089 Manholes" at bounding box center [214, 150] width 116 height 20
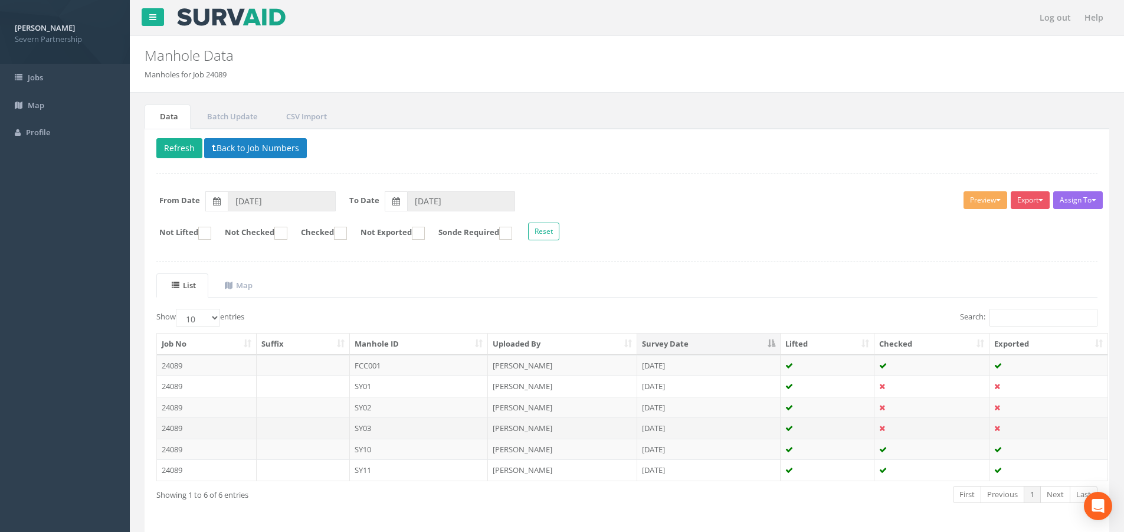
click at [398, 426] on td "SY03" at bounding box center [419, 427] width 139 height 21
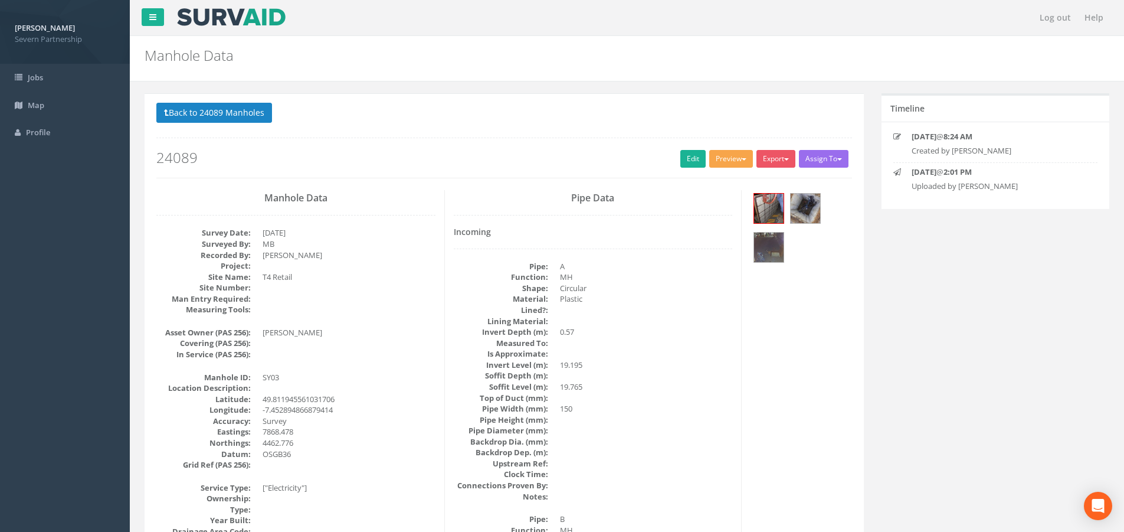
click at [744, 162] on button "Preview" at bounding box center [731, 159] width 44 height 18
click at [733, 182] on link "SP Manhole" at bounding box center [709, 183] width 90 height 18
